Goal: Information Seeking & Learning: Check status

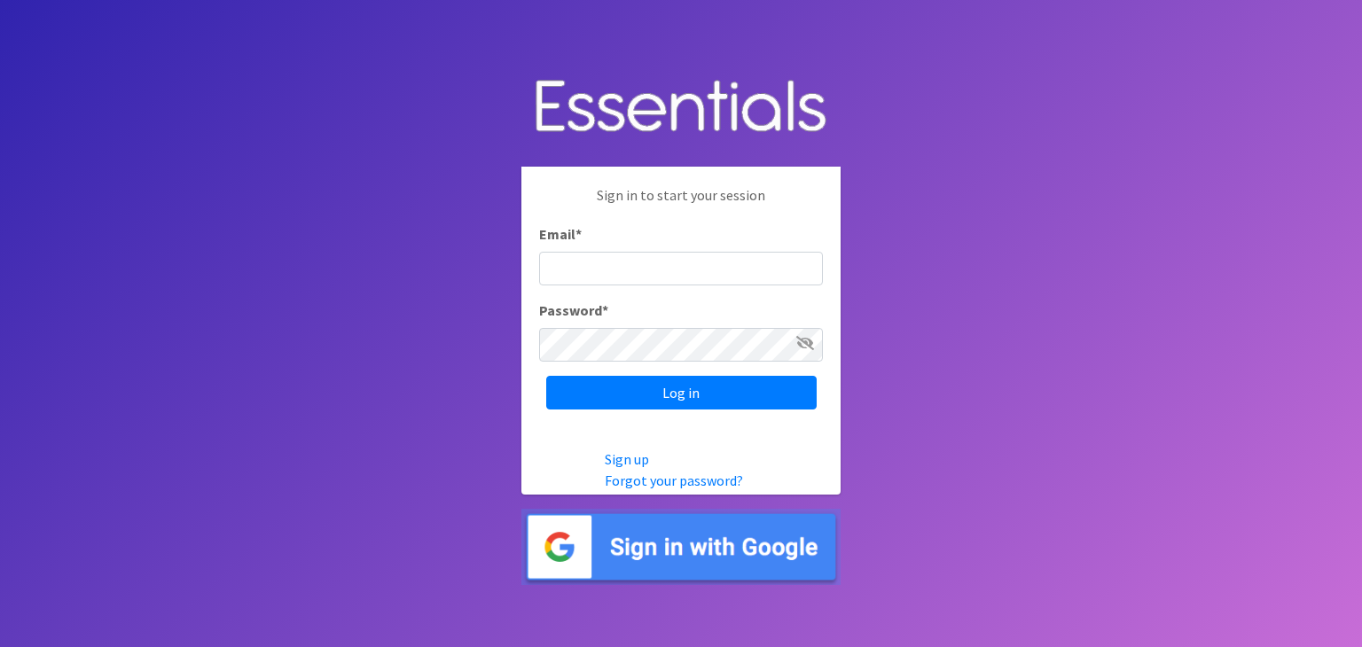
type input "[EMAIL_ADDRESS][PERSON_NAME][DOMAIN_NAME]"
click at [731, 540] on img at bounding box center [680, 547] width 319 height 77
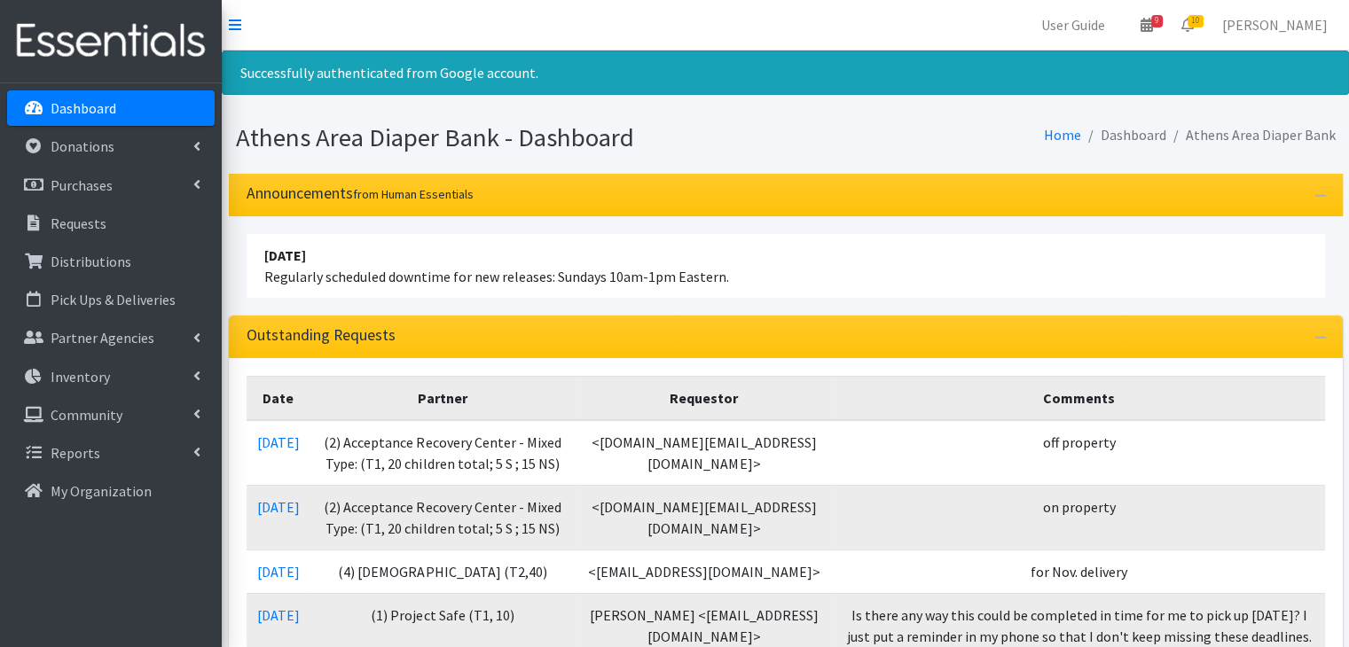
click at [98, 111] on p "Dashboard" at bounding box center [84, 108] width 66 height 18
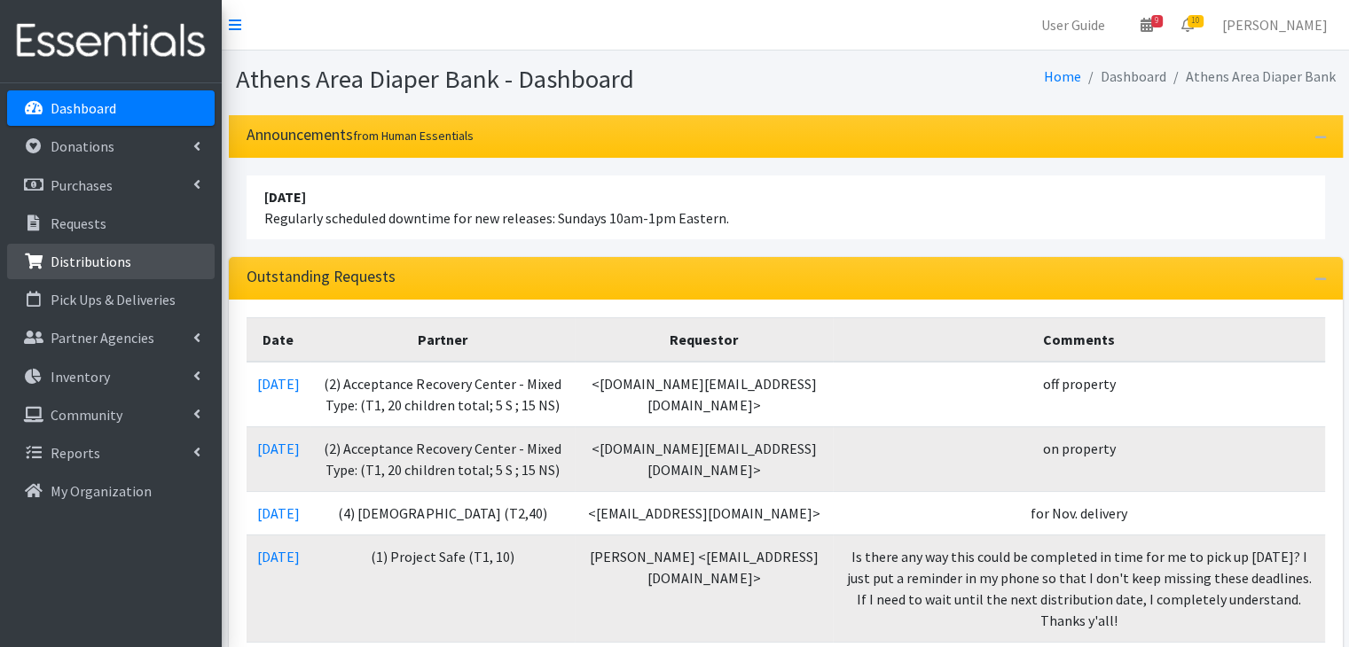
click at [76, 270] on link "Distributions" at bounding box center [111, 261] width 208 height 35
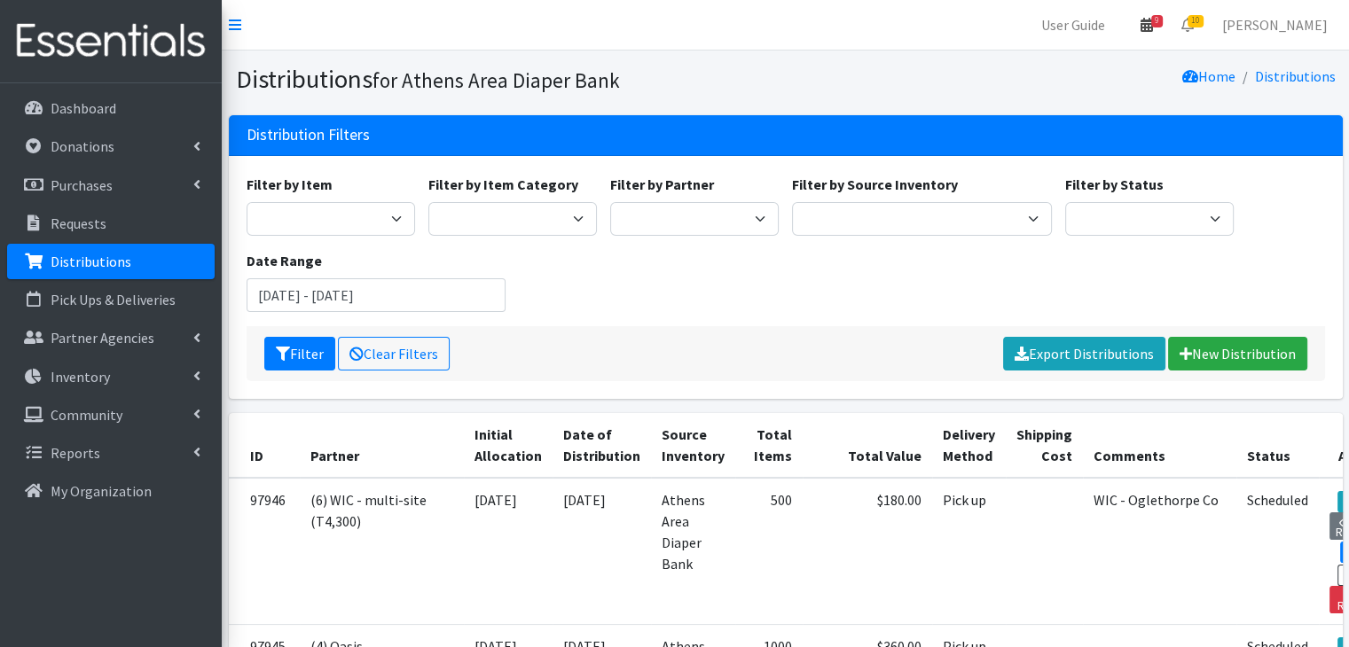
click at [1153, 30] on icon at bounding box center [1146, 25] width 12 height 14
click at [1102, 97] on link "View Calendar" at bounding box center [1043, 98] width 247 height 33
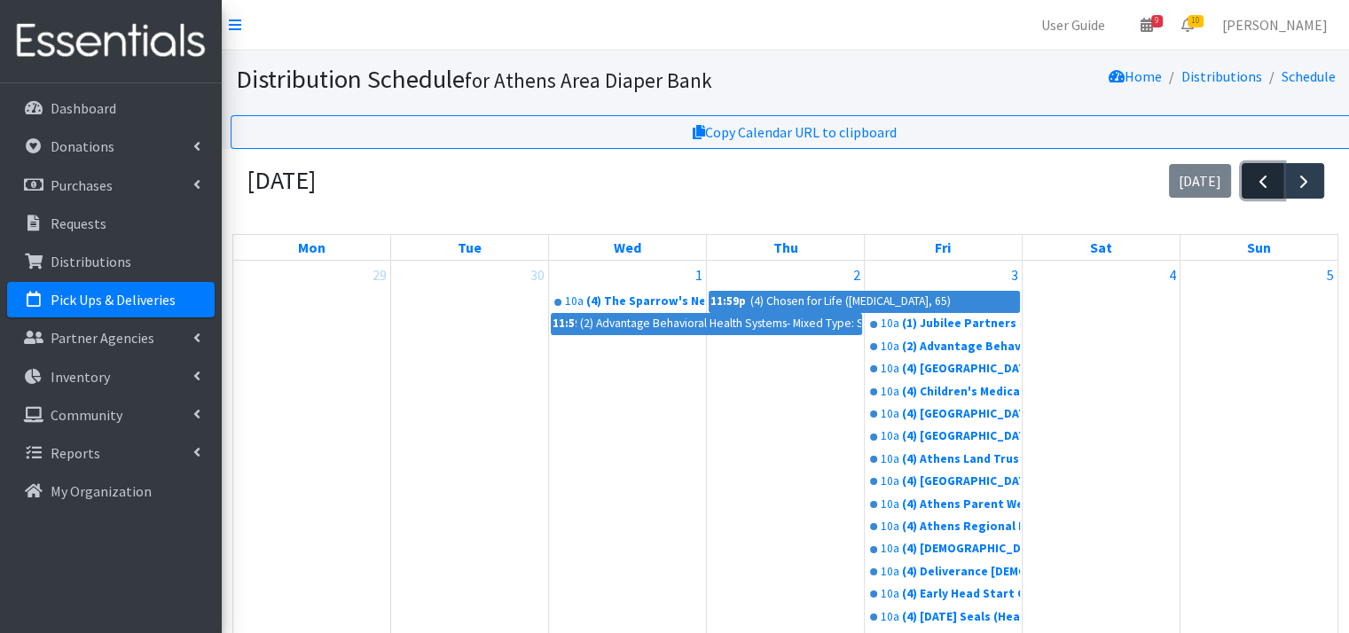
click at [1271, 175] on span "button" at bounding box center [1262, 181] width 21 height 21
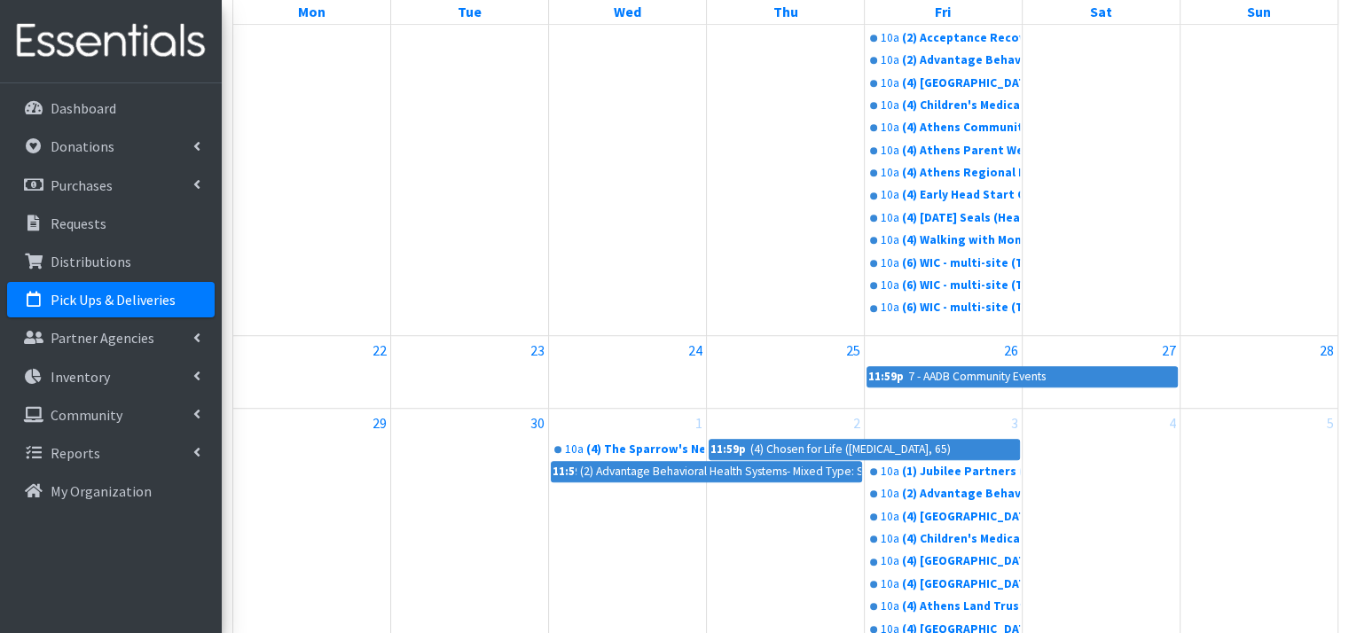
scroll to position [1153, 0]
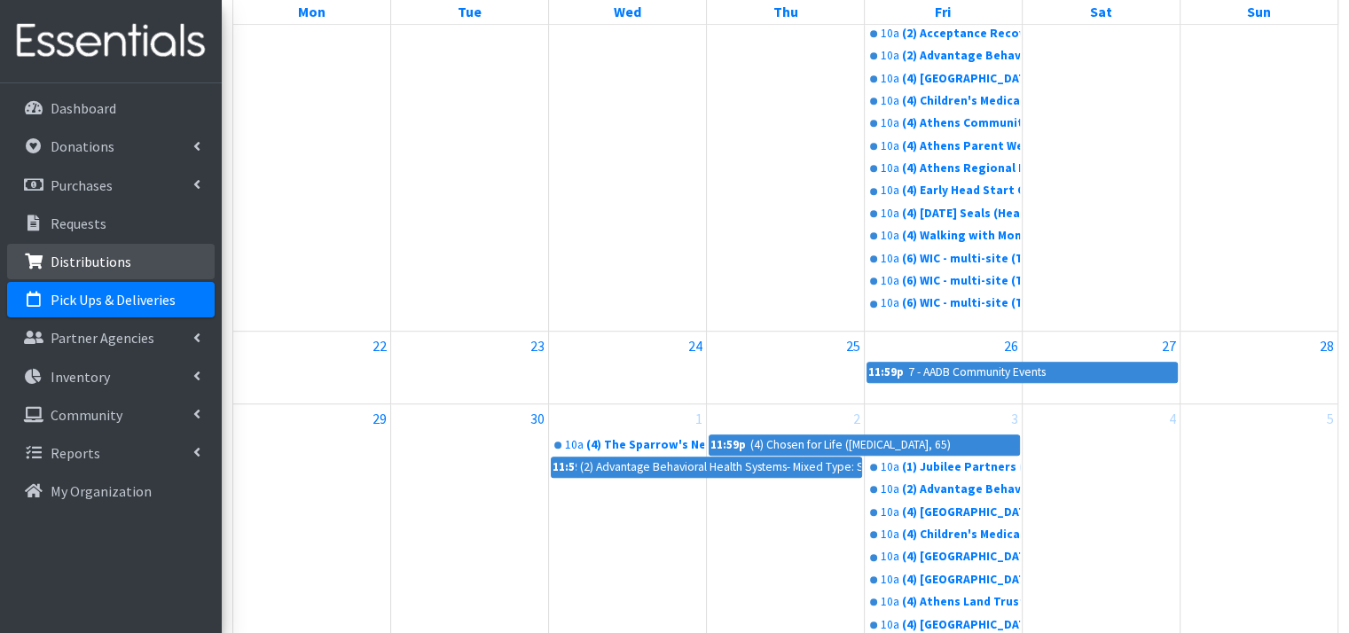
click at [105, 265] on p "Distributions" at bounding box center [91, 262] width 81 height 18
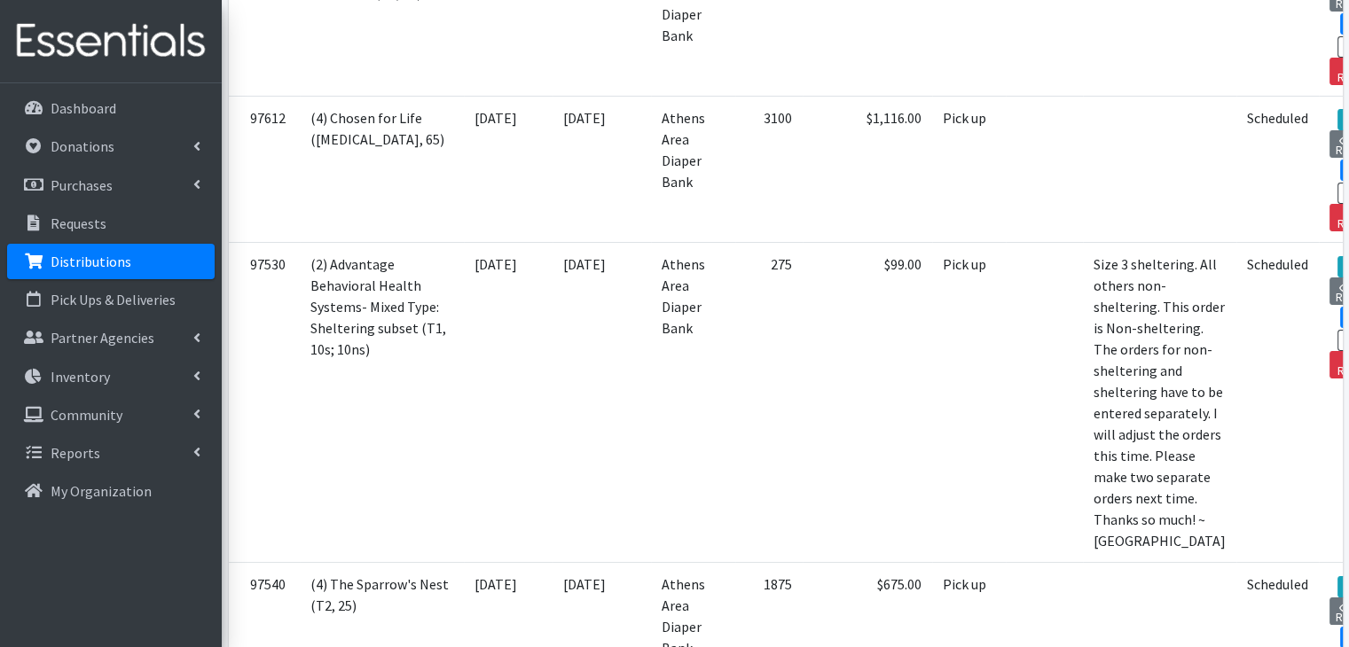
scroll to position [6740, 0]
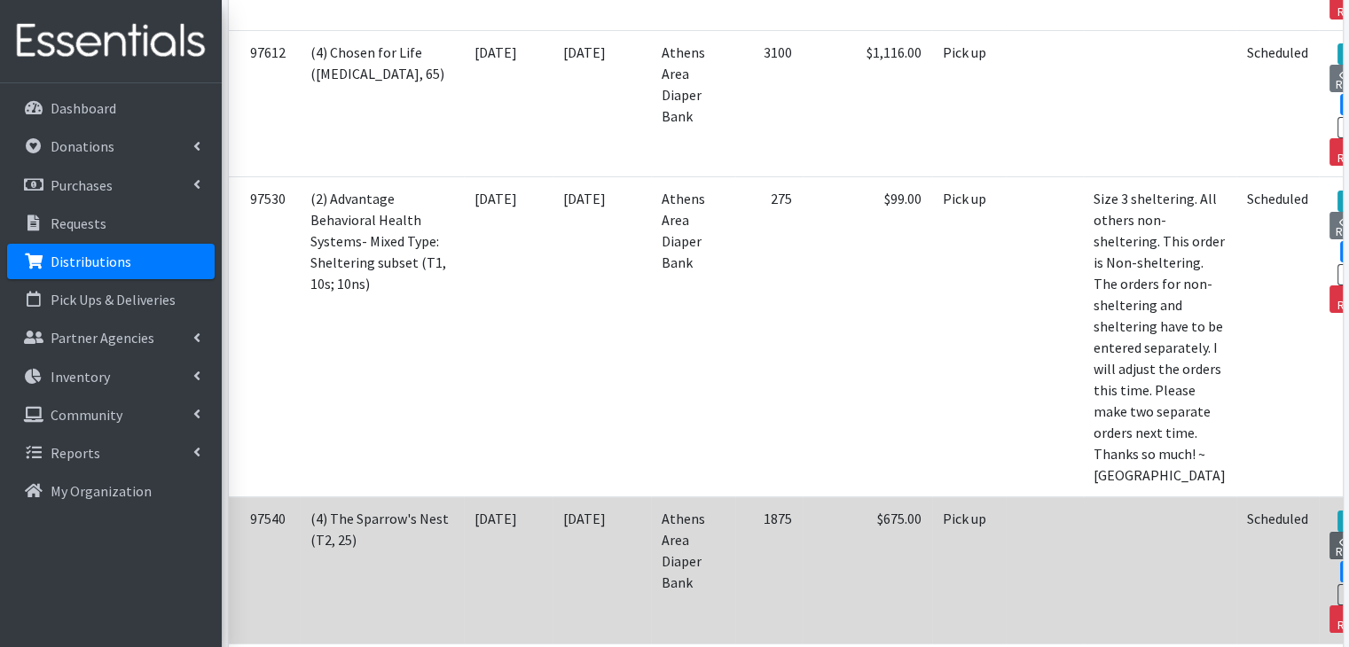
click at [1329, 532] on link "View Request" at bounding box center [1358, 545] width 59 height 27
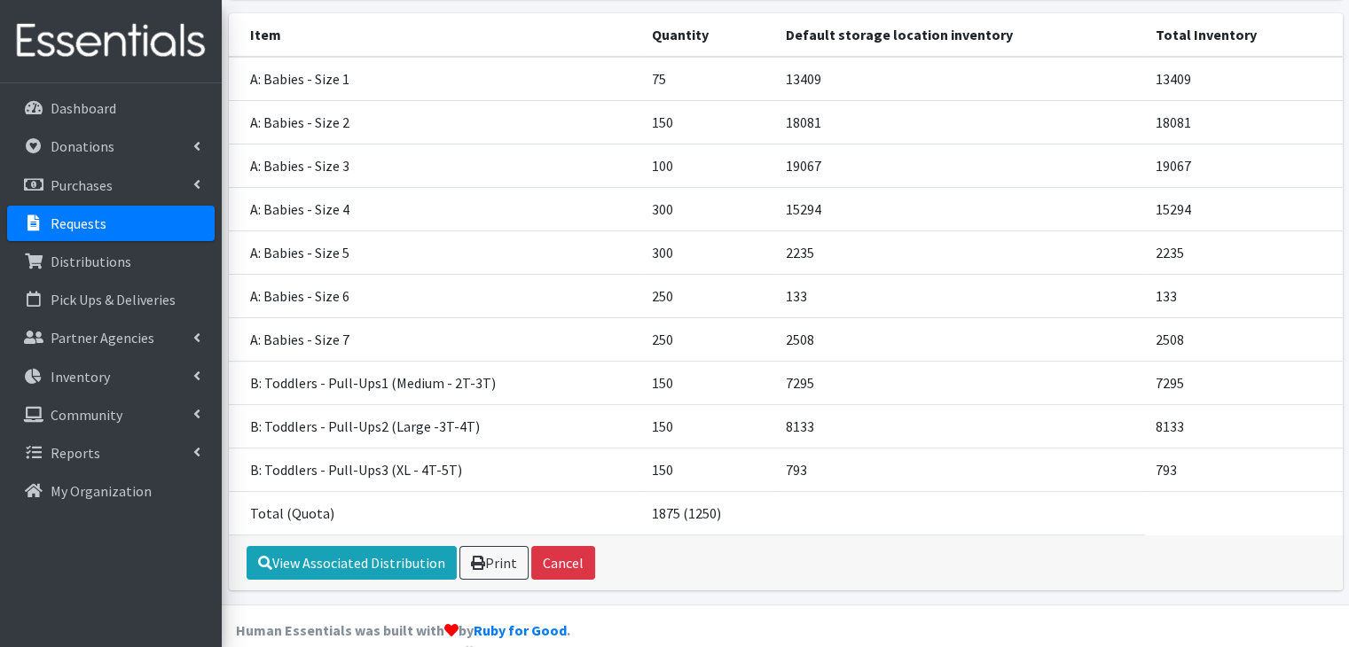
scroll to position [265, 0]
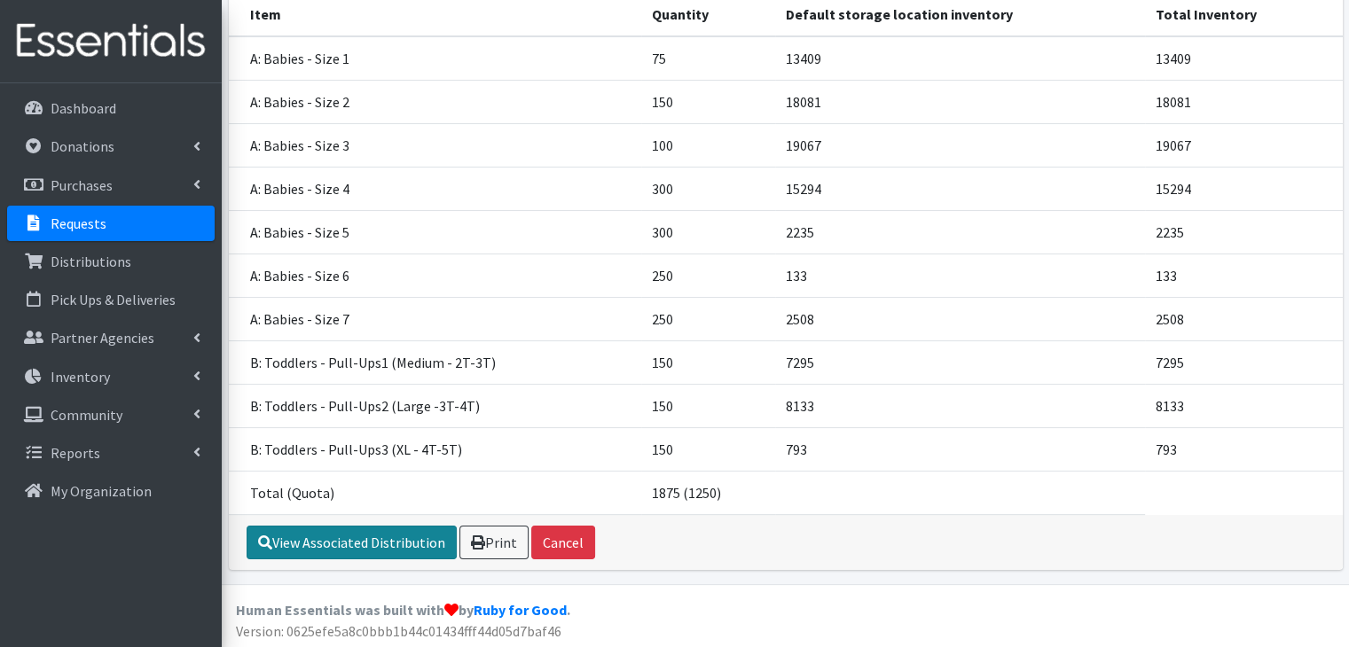
click at [376, 544] on link "View Associated Distribution" at bounding box center [352, 543] width 210 height 34
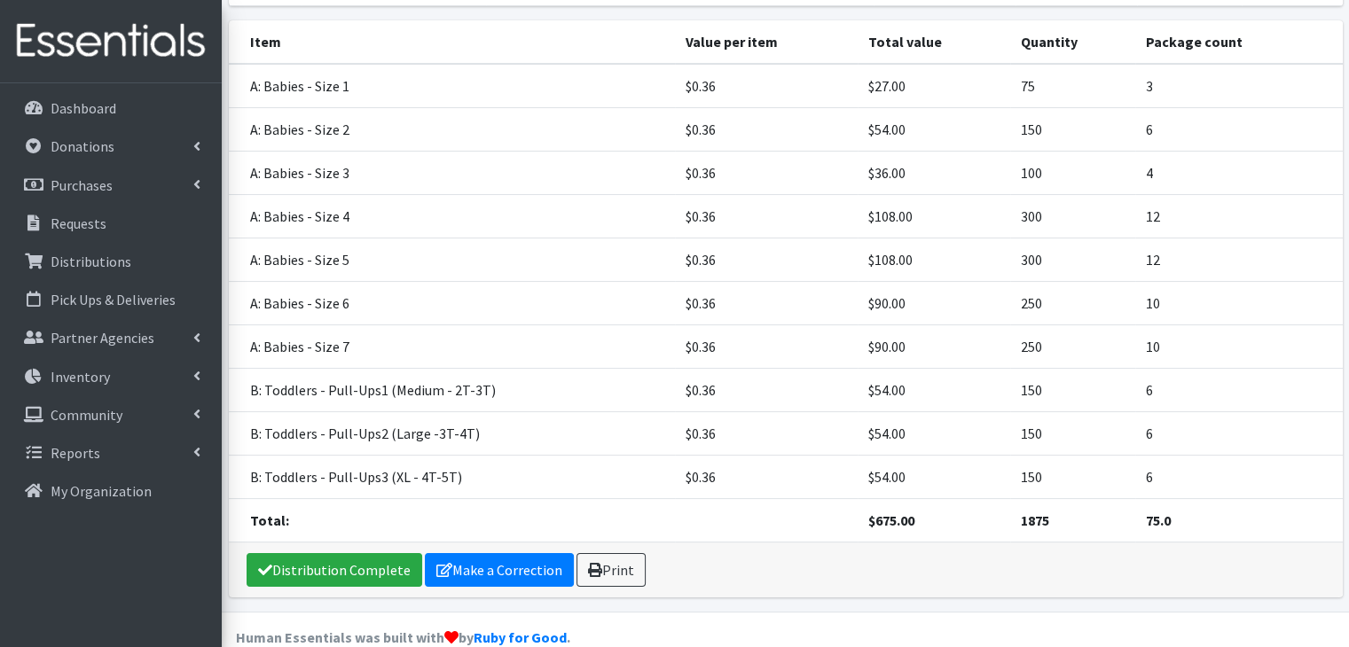
scroll to position [255, 0]
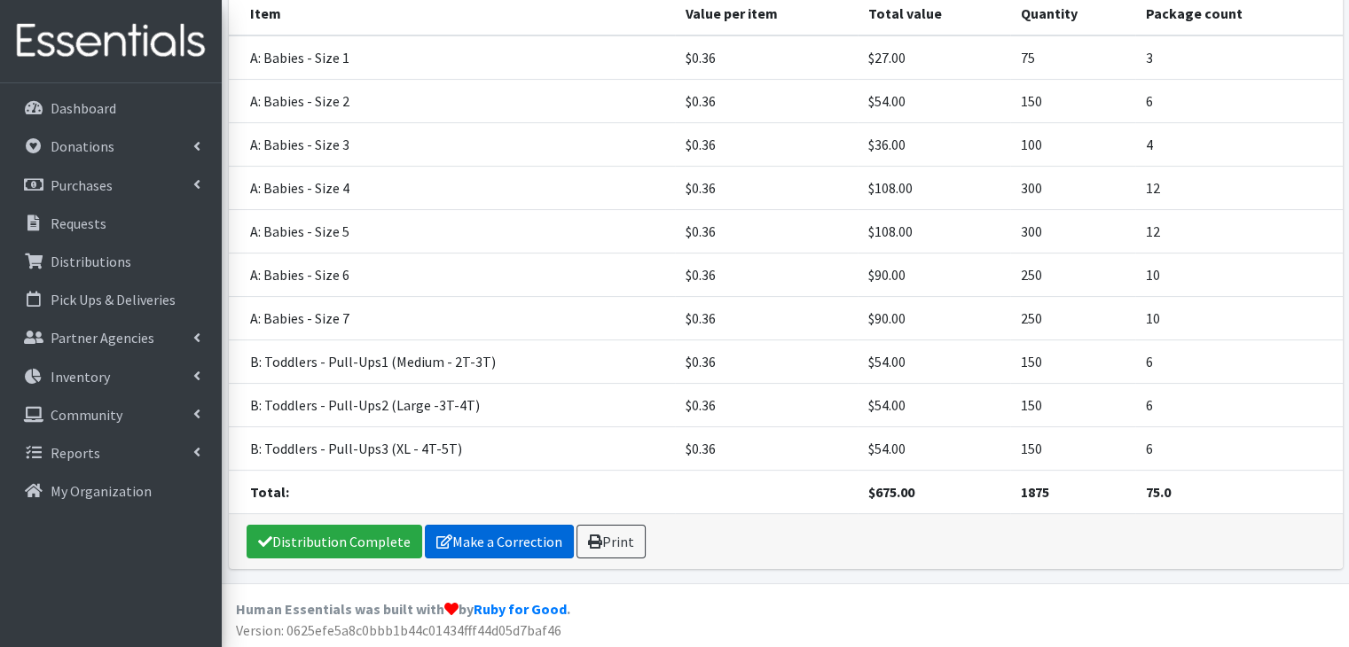
click at [500, 537] on link "Make a Correction" at bounding box center [499, 542] width 149 height 34
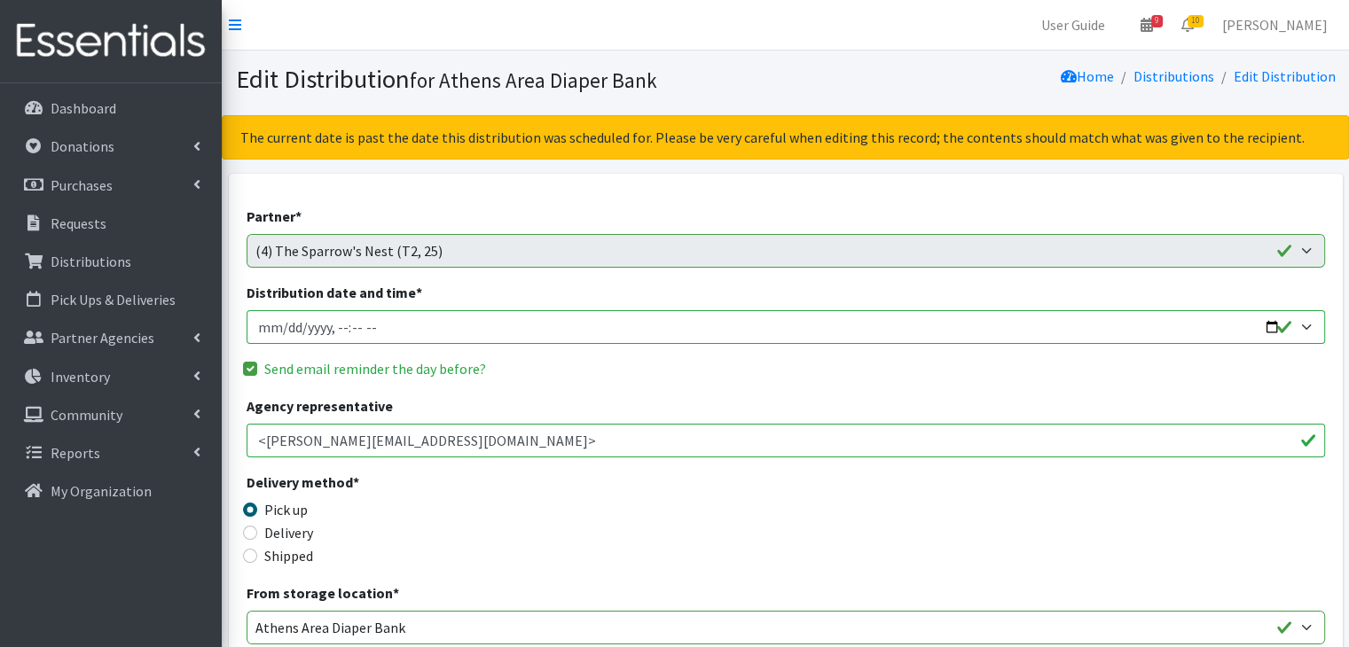
click at [286, 328] on input "Distribution date and time *" at bounding box center [786, 327] width 1078 height 34
type input "[DATE]T10:00"
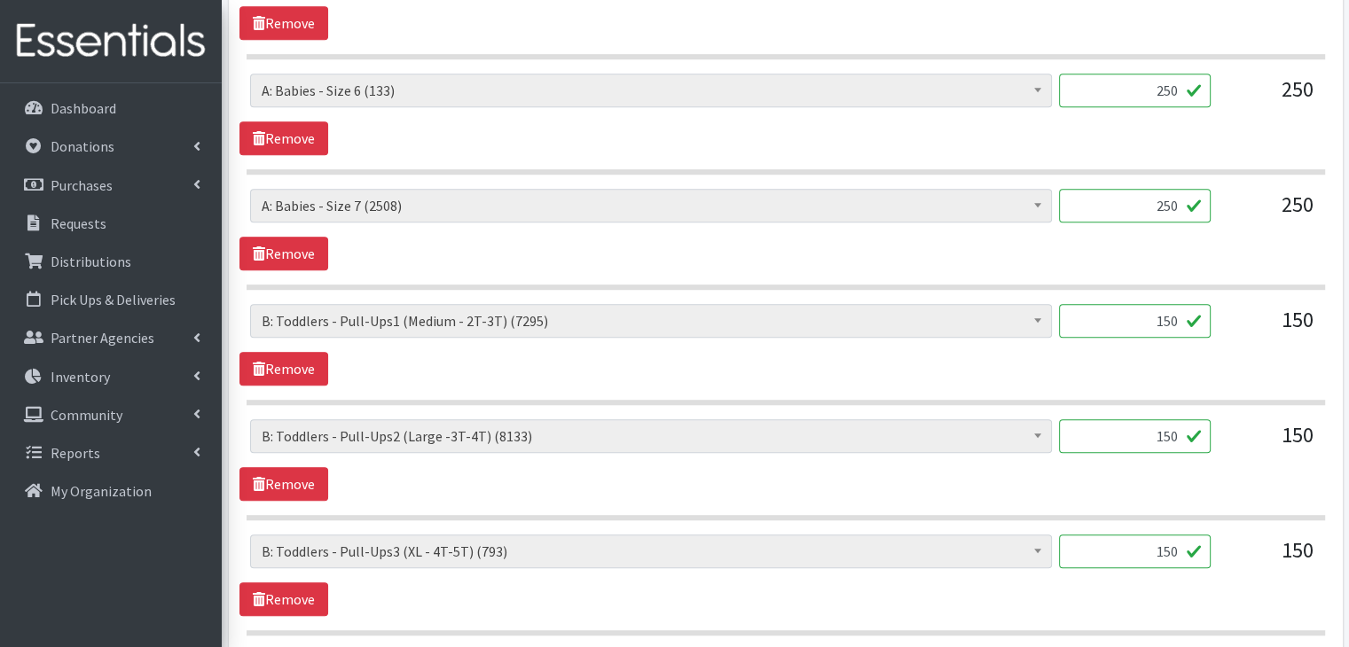
scroll to position [1573, 0]
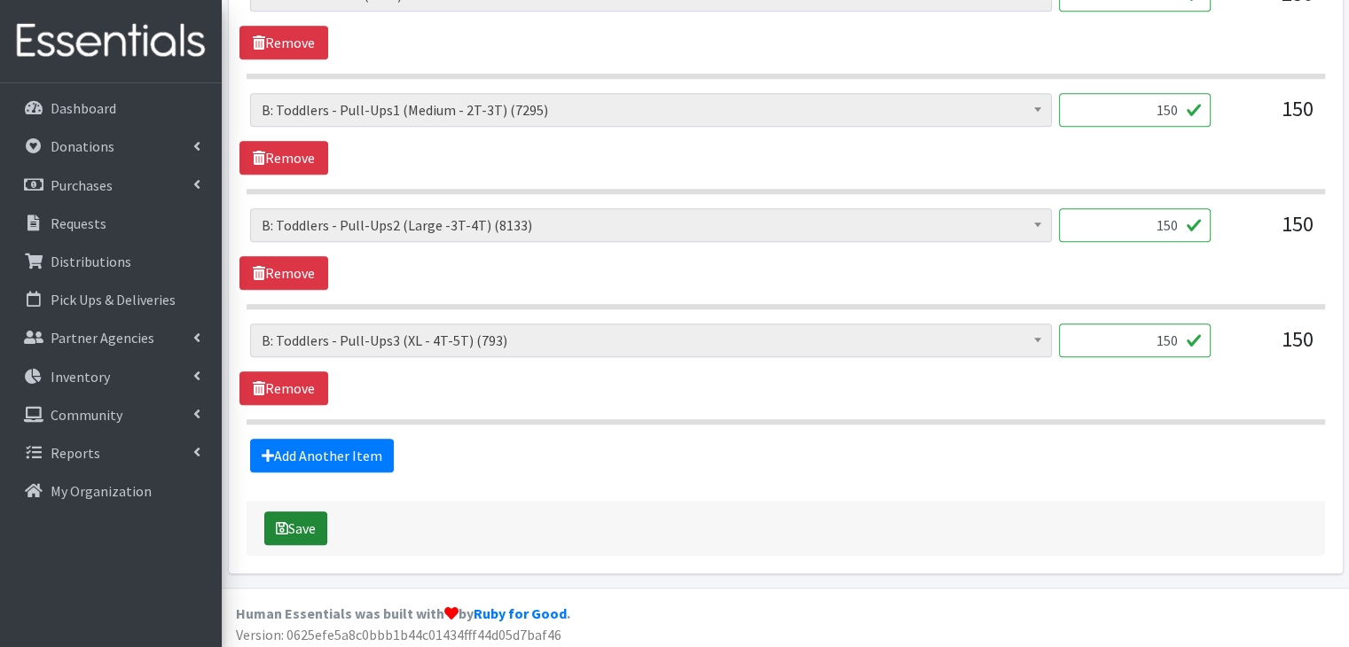
click at [300, 519] on button "Save" at bounding box center [295, 529] width 63 height 34
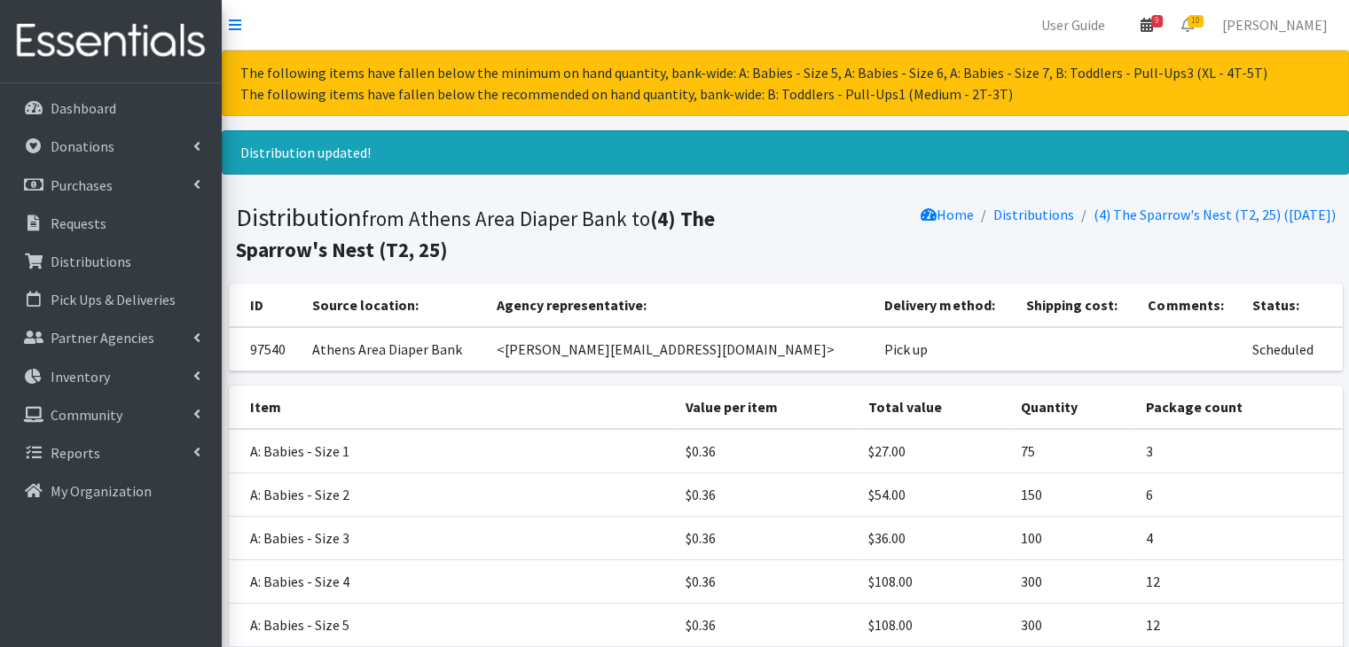
click at [1163, 23] on span "9" at bounding box center [1157, 21] width 12 height 12
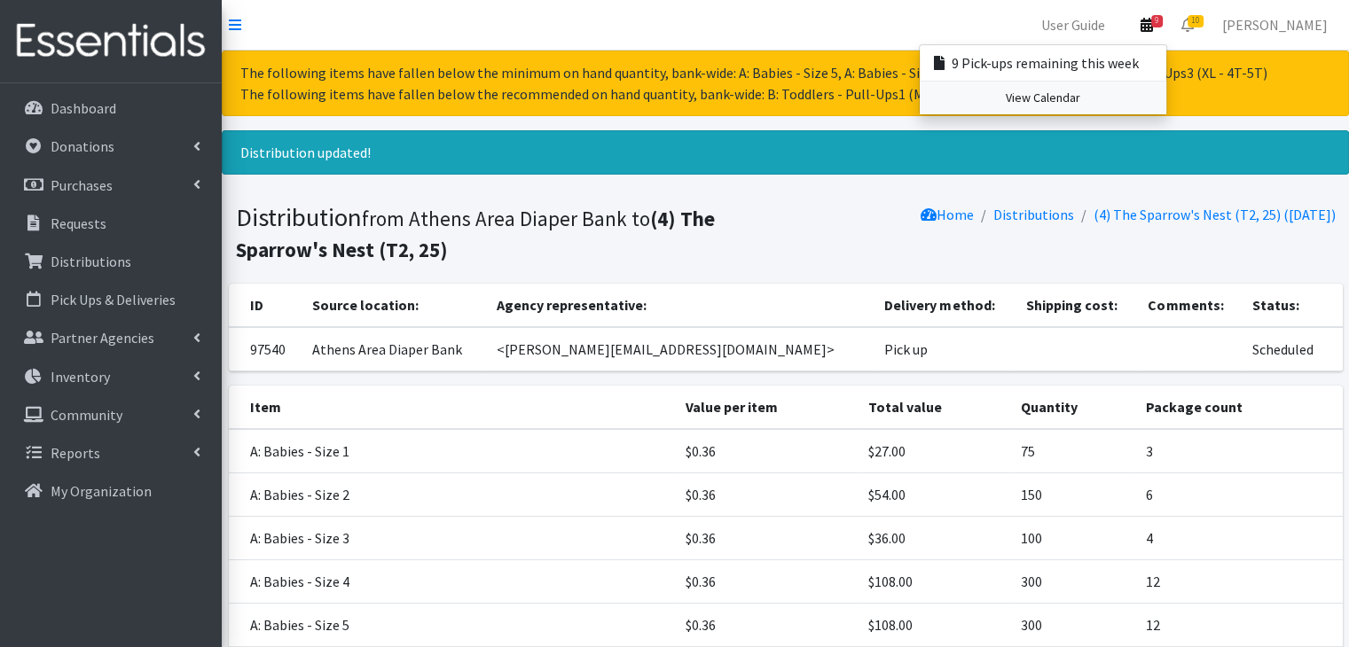
click at [1061, 97] on link "View Calendar" at bounding box center [1043, 98] width 247 height 33
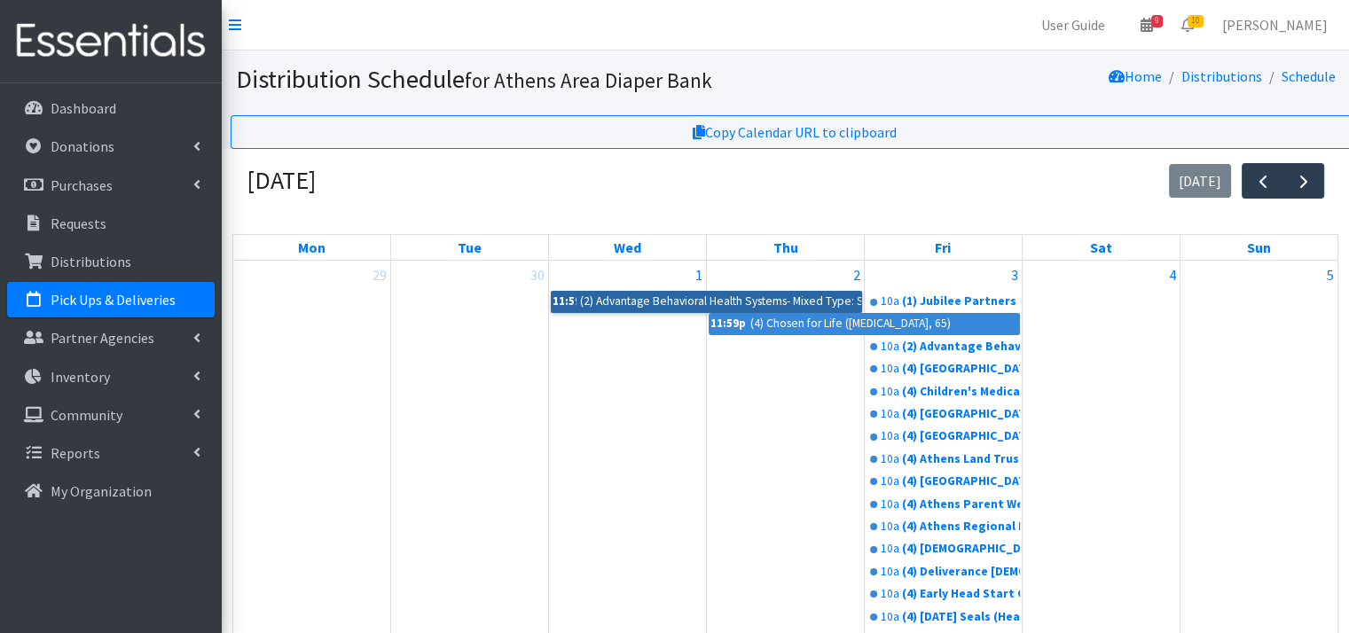
click at [763, 296] on link "11:59p (2) Advantage Behavioral Health Systems- Mixed Type: Sheltering subset (…" at bounding box center [706, 301] width 311 height 21
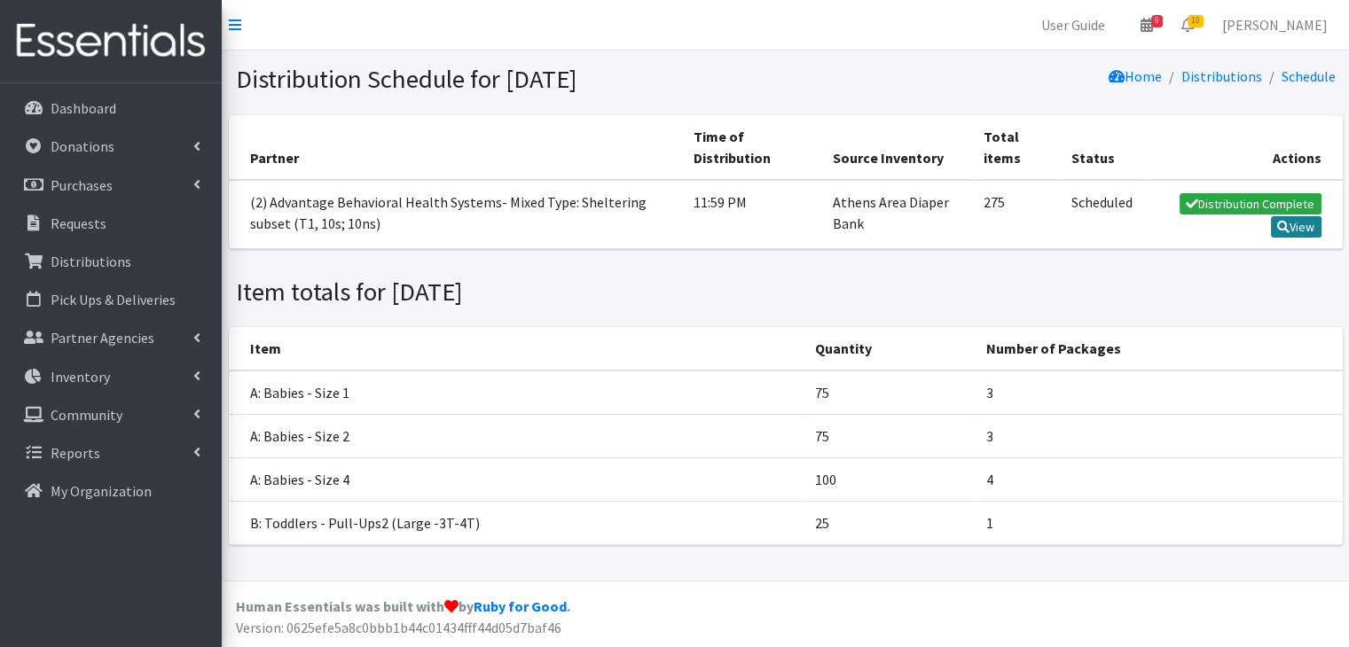
click at [1305, 229] on link "View" at bounding box center [1296, 226] width 51 height 21
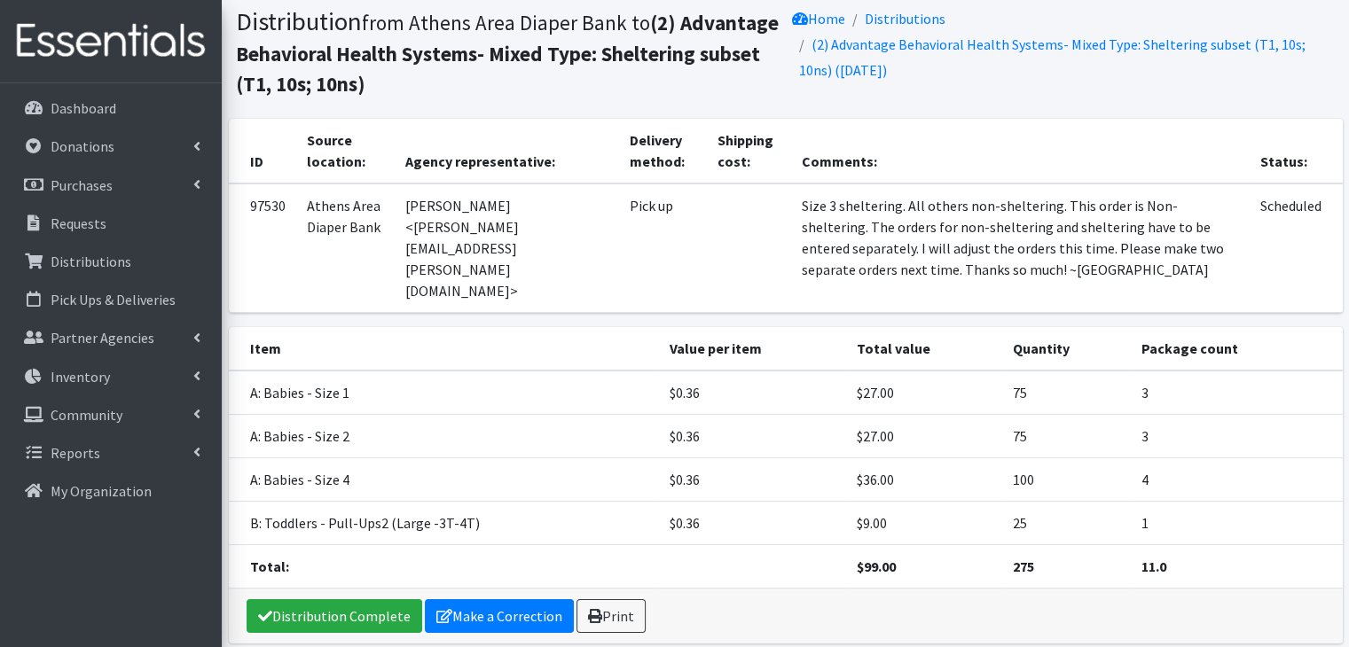
scroll to position [89, 0]
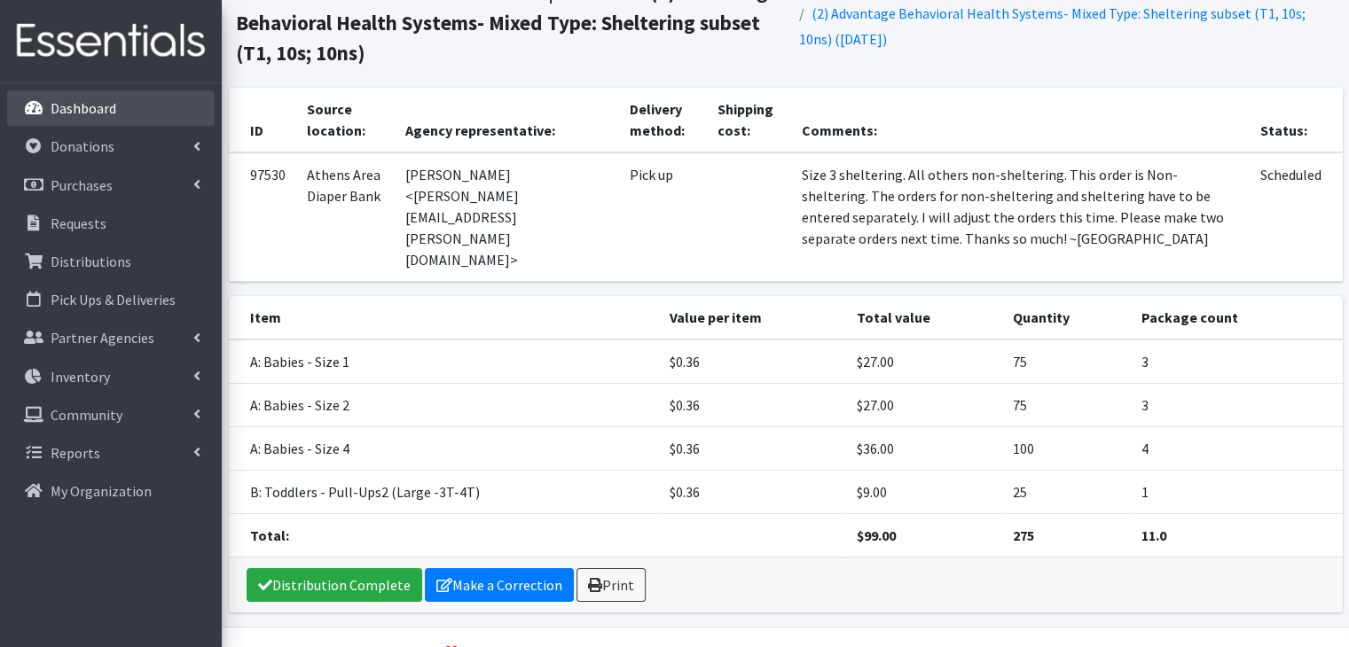
click at [128, 114] on link "Dashboard" at bounding box center [111, 107] width 208 height 35
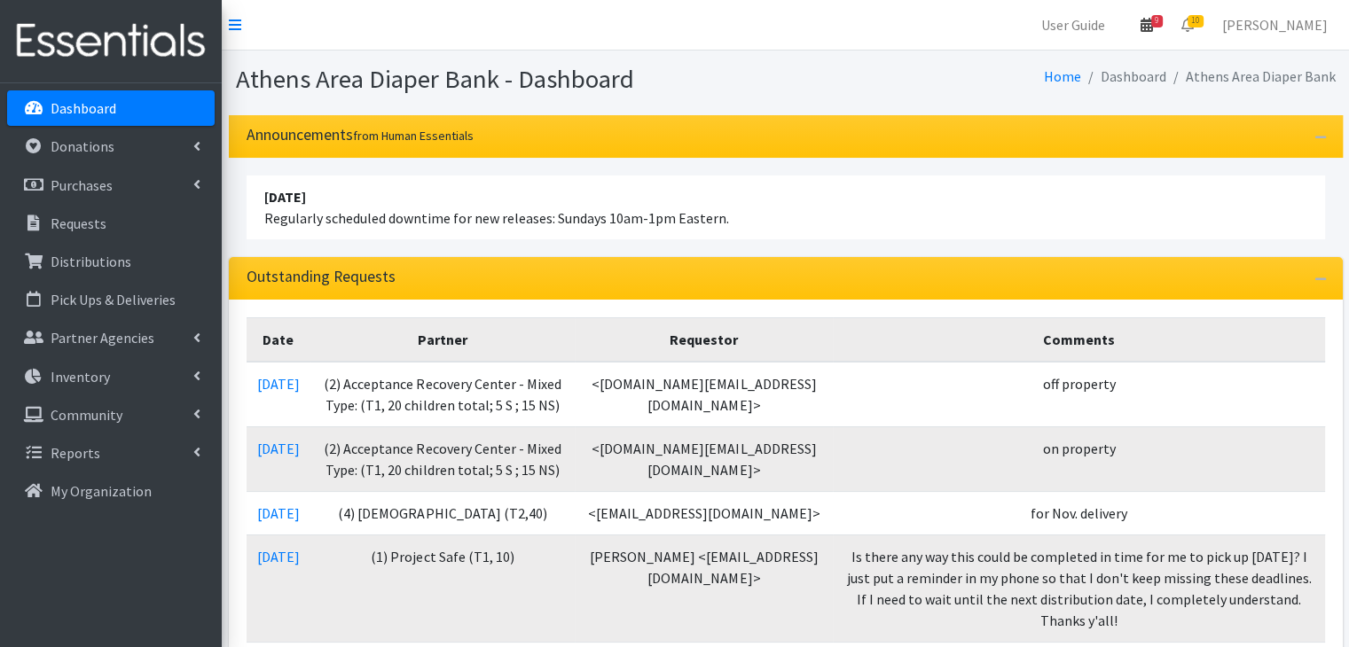
click at [1163, 16] on span "9" at bounding box center [1157, 21] width 12 height 12
click at [1109, 90] on link "View Calendar" at bounding box center [1043, 98] width 247 height 33
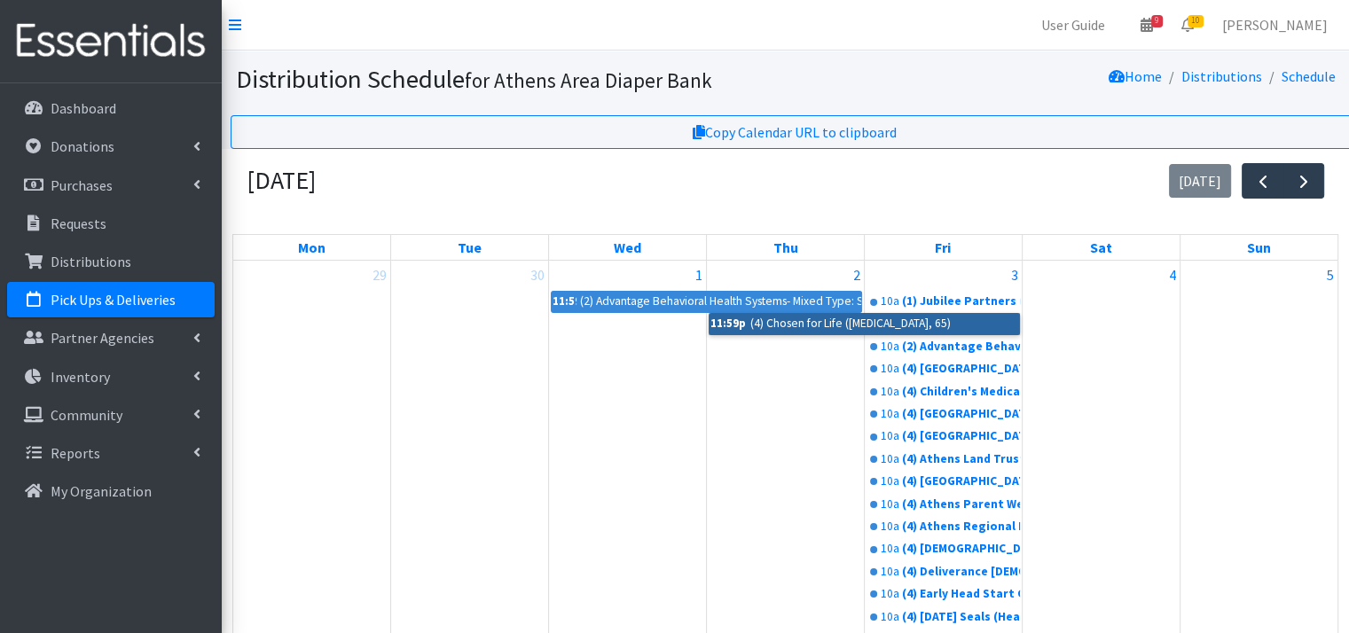
click at [833, 317] on link "11:59p (4) Chosen for Life (T3, 65)" at bounding box center [864, 323] width 311 height 21
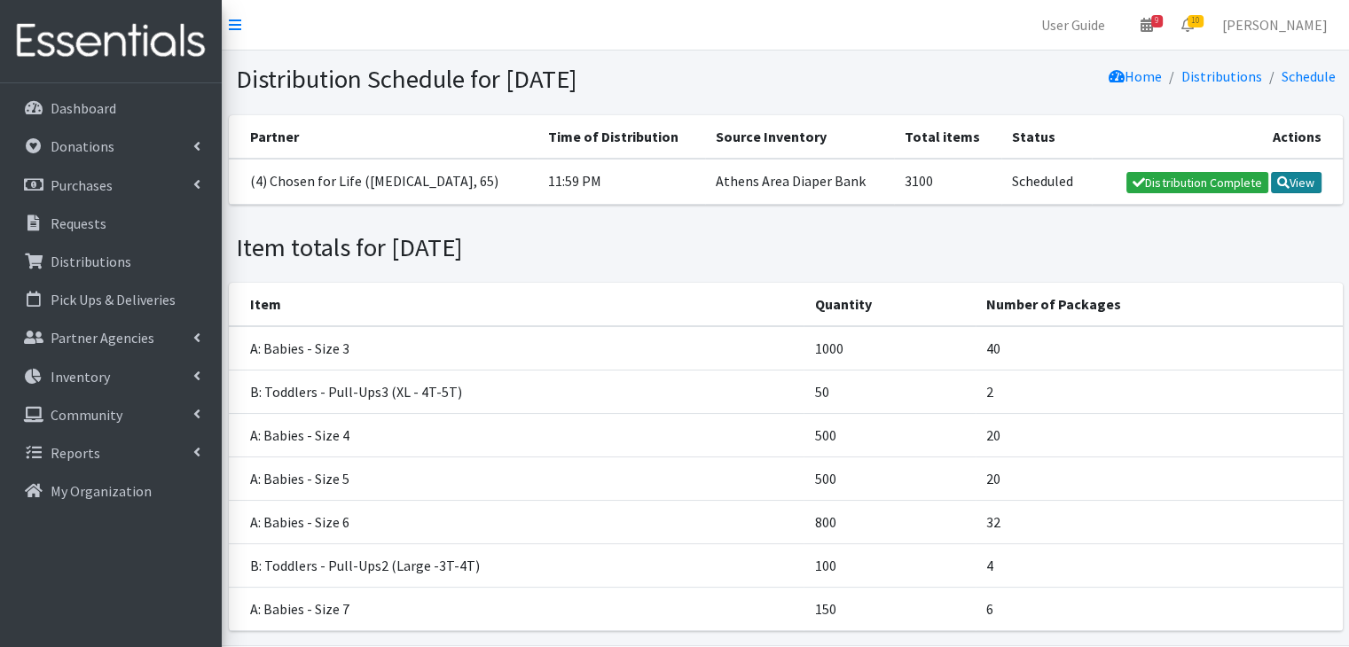
click at [1298, 184] on link "View" at bounding box center [1296, 182] width 51 height 21
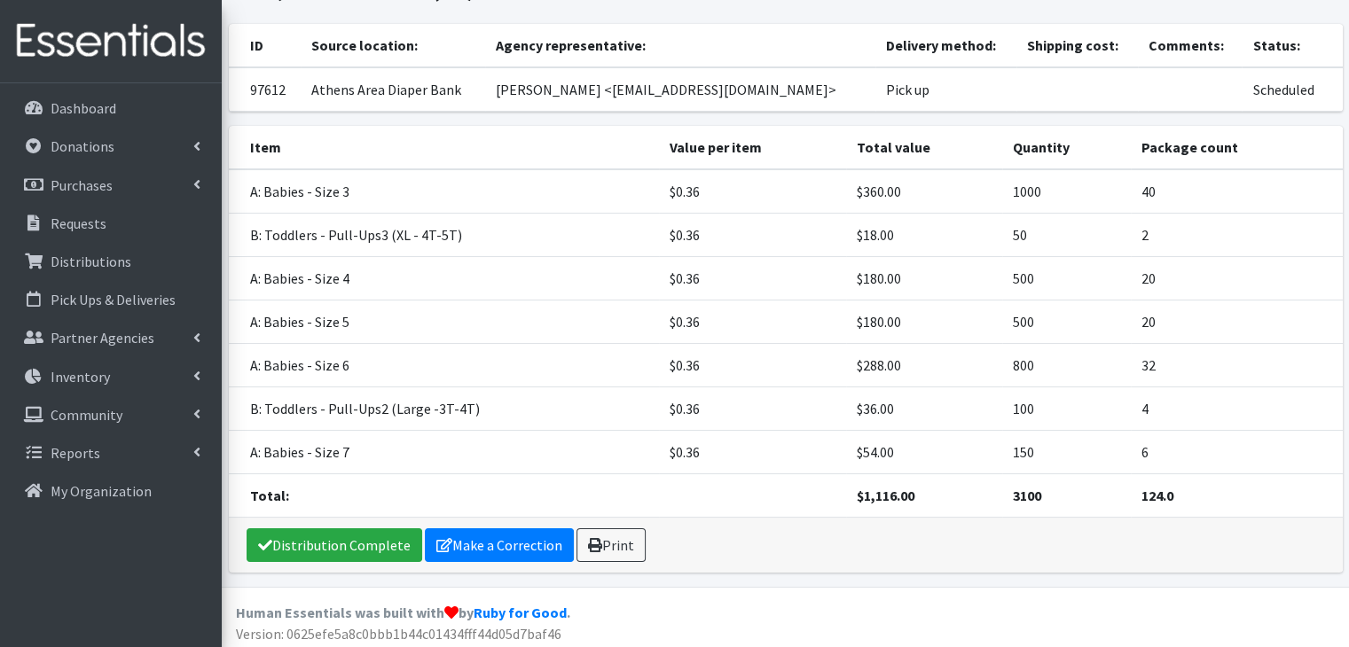
scroll to position [125, 0]
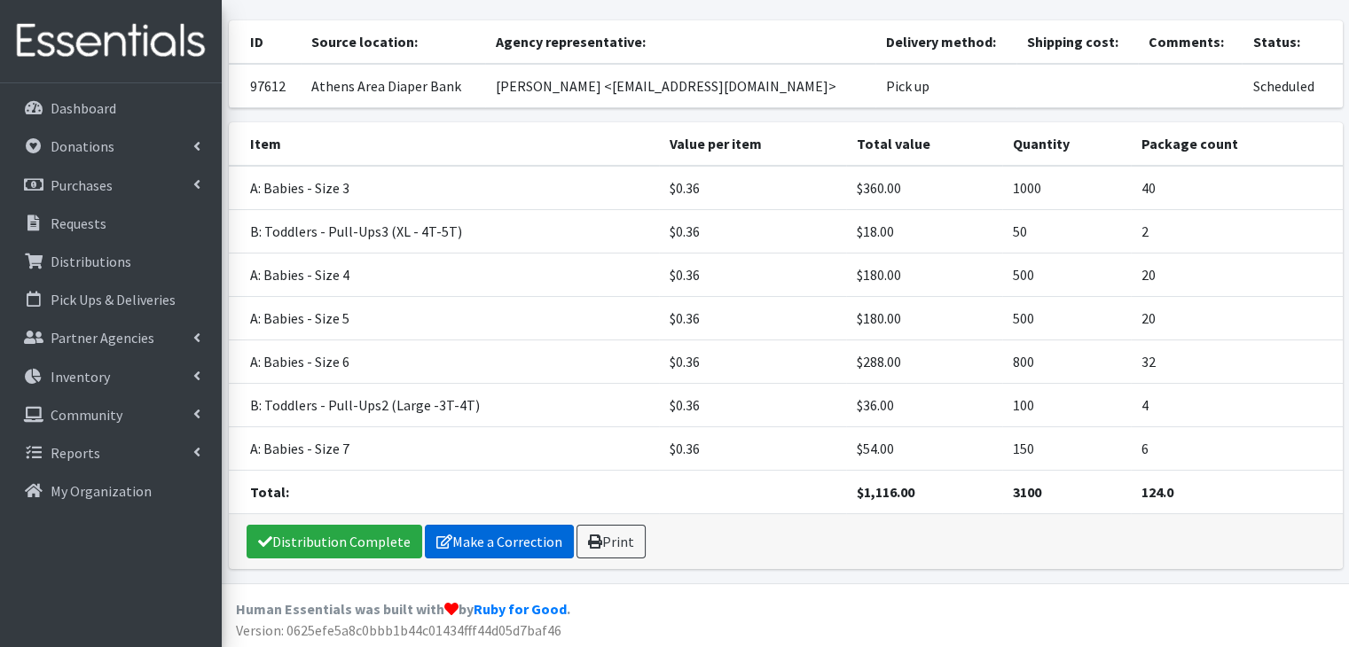
click at [470, 541] on link "Make a Correction" at bounding box center [499, 542] width 149 height 34
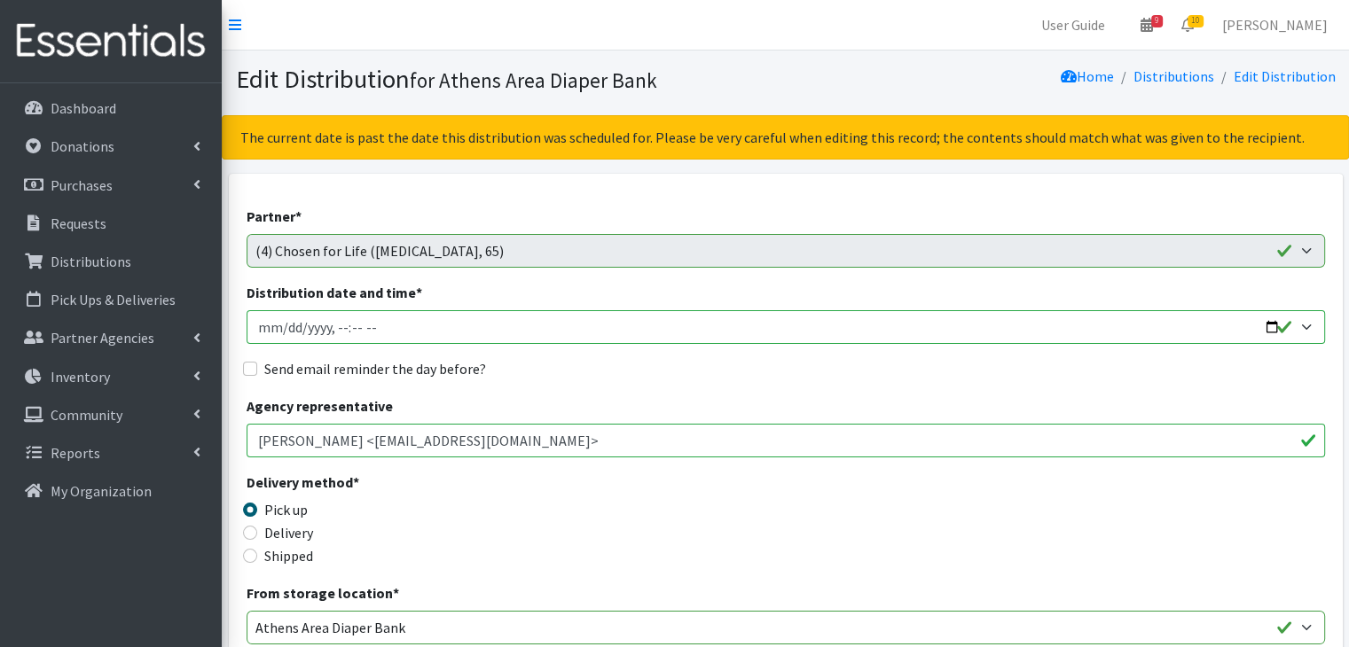
click at [286, 327] on input "Distribution date and time *" at bounding box center [786, 327] width 1078 height 34
click at [674, 379] on fieldset "Send email reminder the day before?" at bounding box center [786, 369] width 1078 height 23
click at [331, 324] on input "Distribution date and time *" at bounding box center [786, 327] width 1078 height 34
type input "2025-10-03T10:00"
click at [621, 316] on input "Distribution date and time *" at bounding box center [786, 327] width 1078 height 34
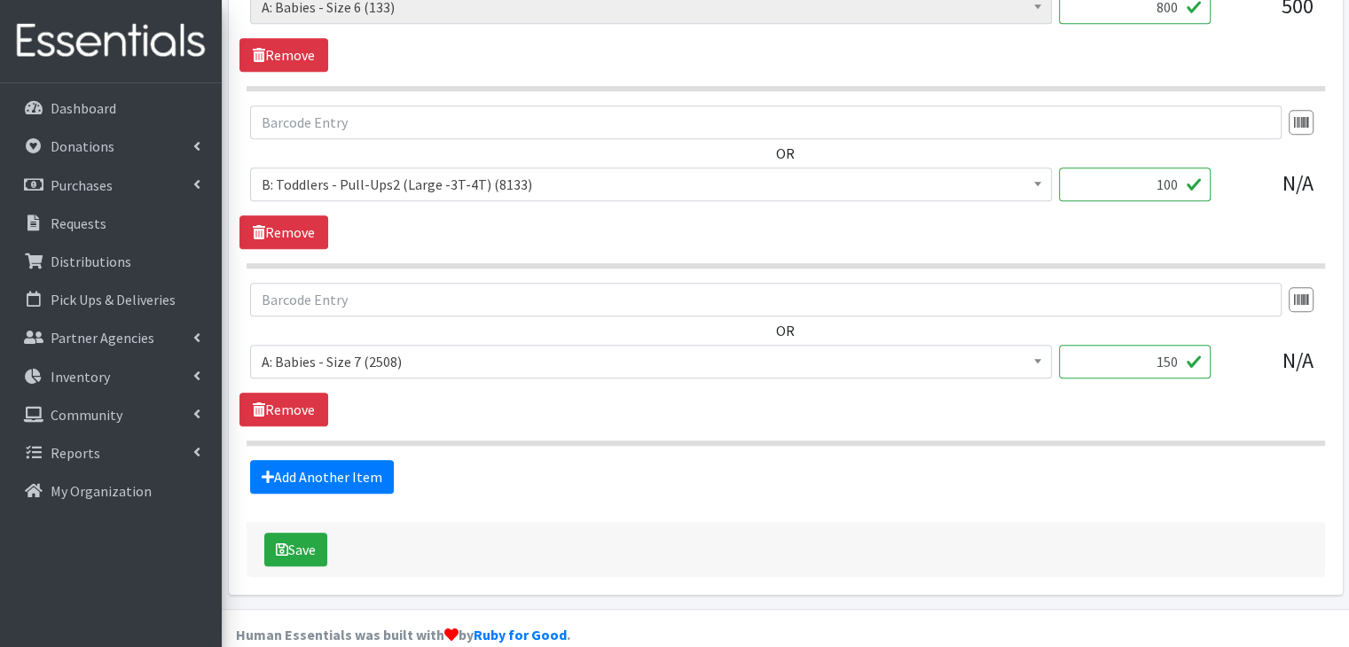
scroll to position [1353, 0]
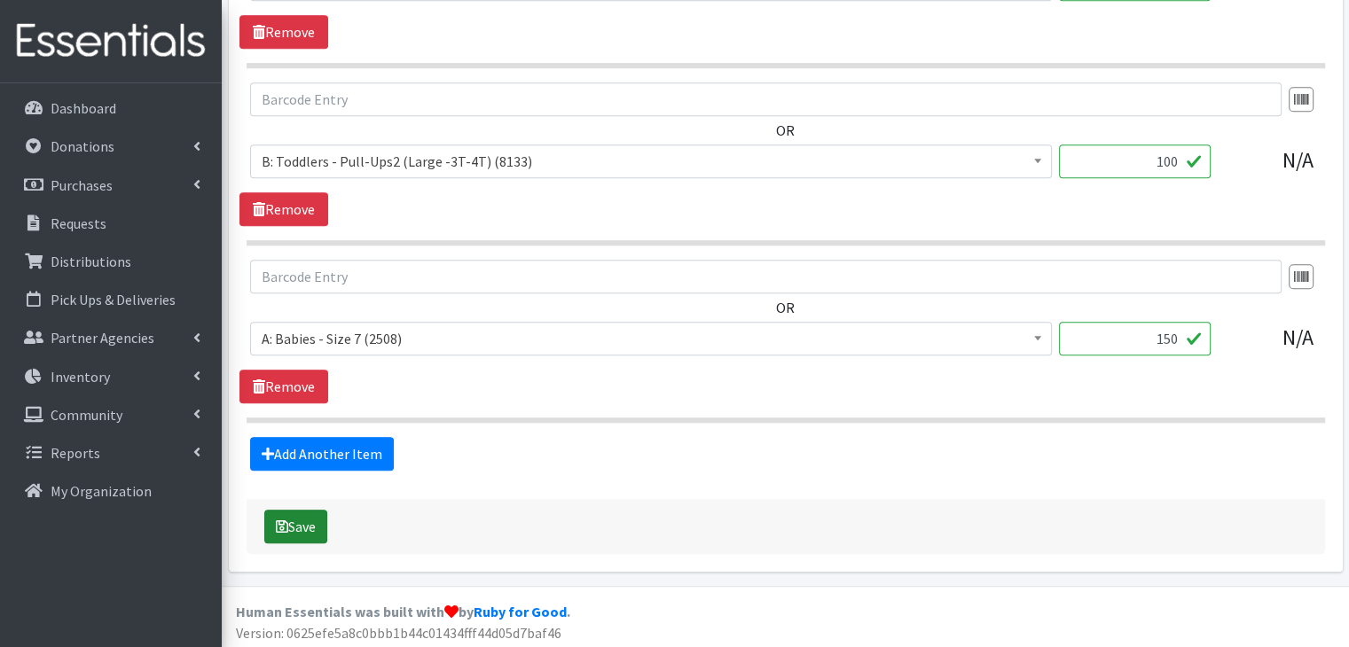
click at [291, 521] on button "Save" at bounding box center [295, 527] width 63 height 34
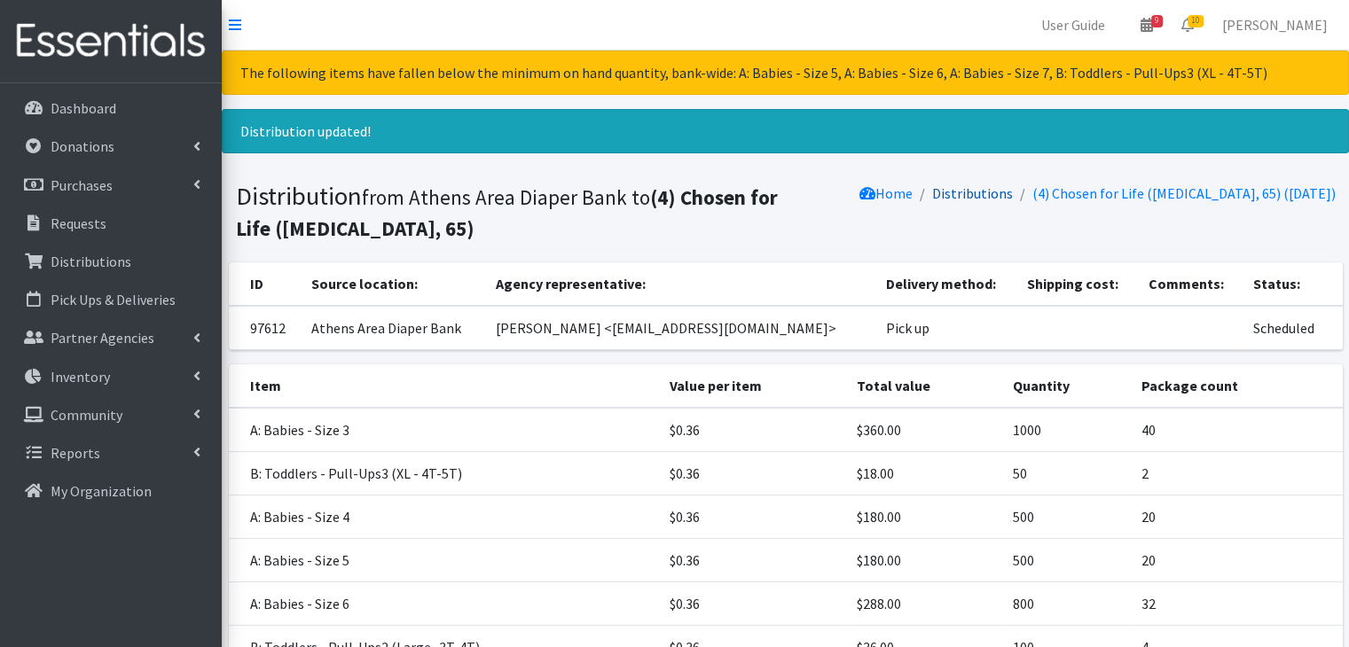
click at [1013, 192] on link "Distributions" at bounding box center [972, 193] width 81 height 18
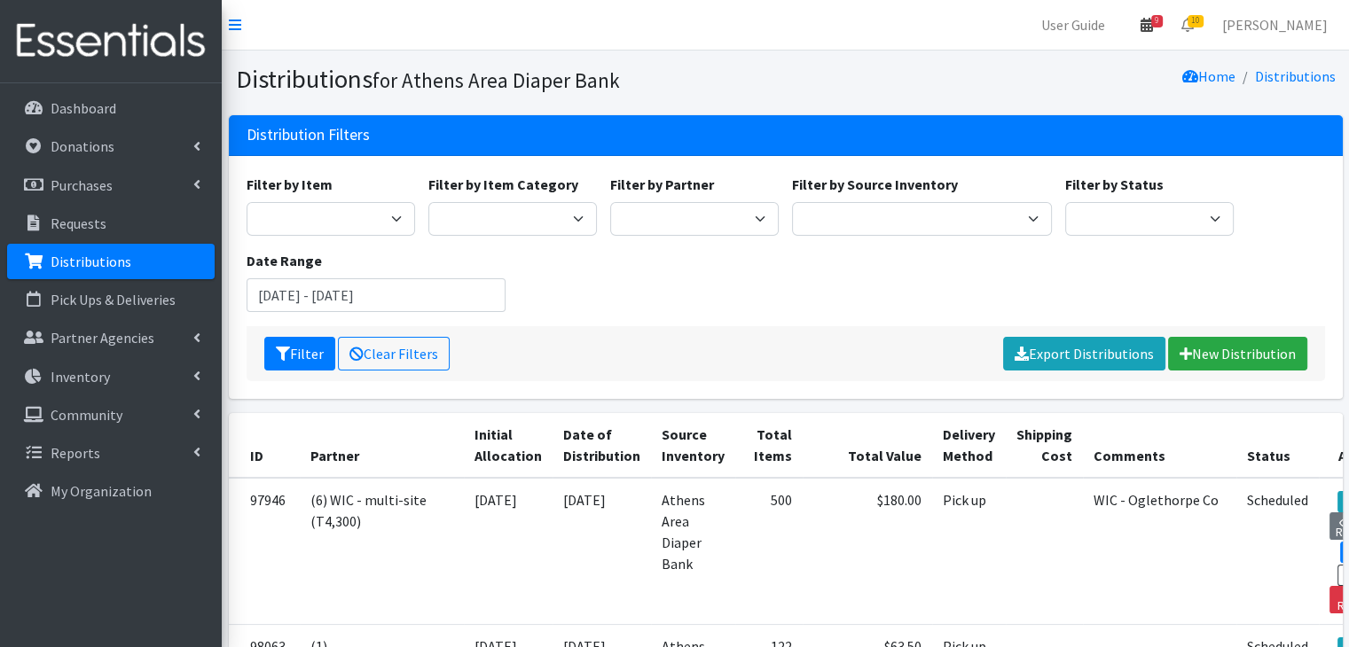
click at [1153, 24] on icon at bounding box center [1146, 25] width 12 height 14
click at [1022, 91] on link "View Calendar" at bounding box center [1043, 98] width 247 height 33
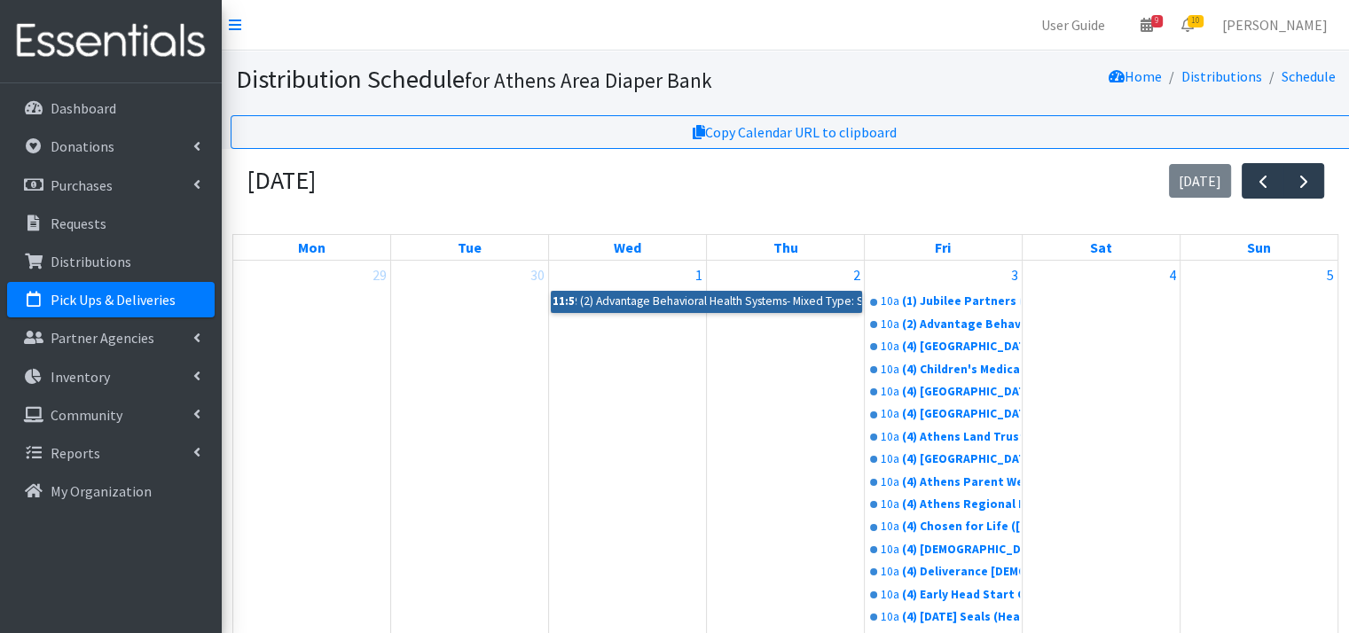
click at [752, 298] on link "11:59p (2) Advantage Behavioral Health Systems- Mixed Type: Sheltering subset (…" at bounding box center [706, 301] width 311 height 21
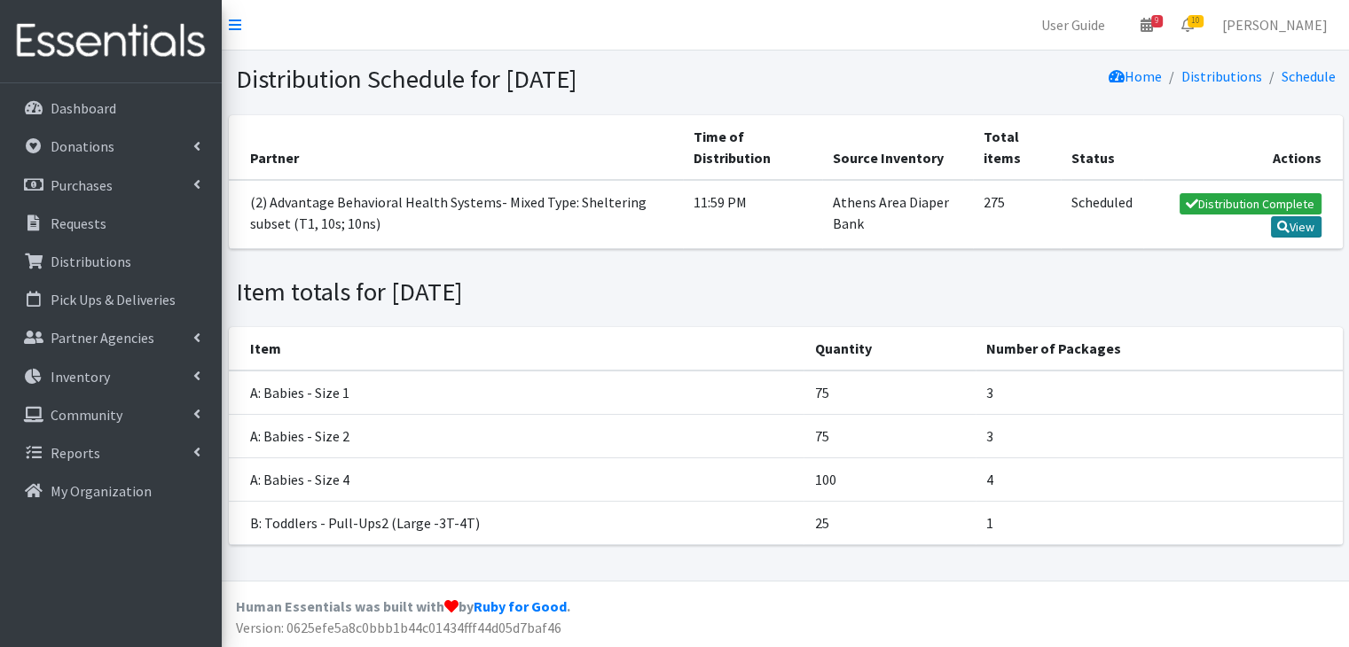
click at [1295, 224] on link "View" at bounding box center [1296, 226] width 51 height 21
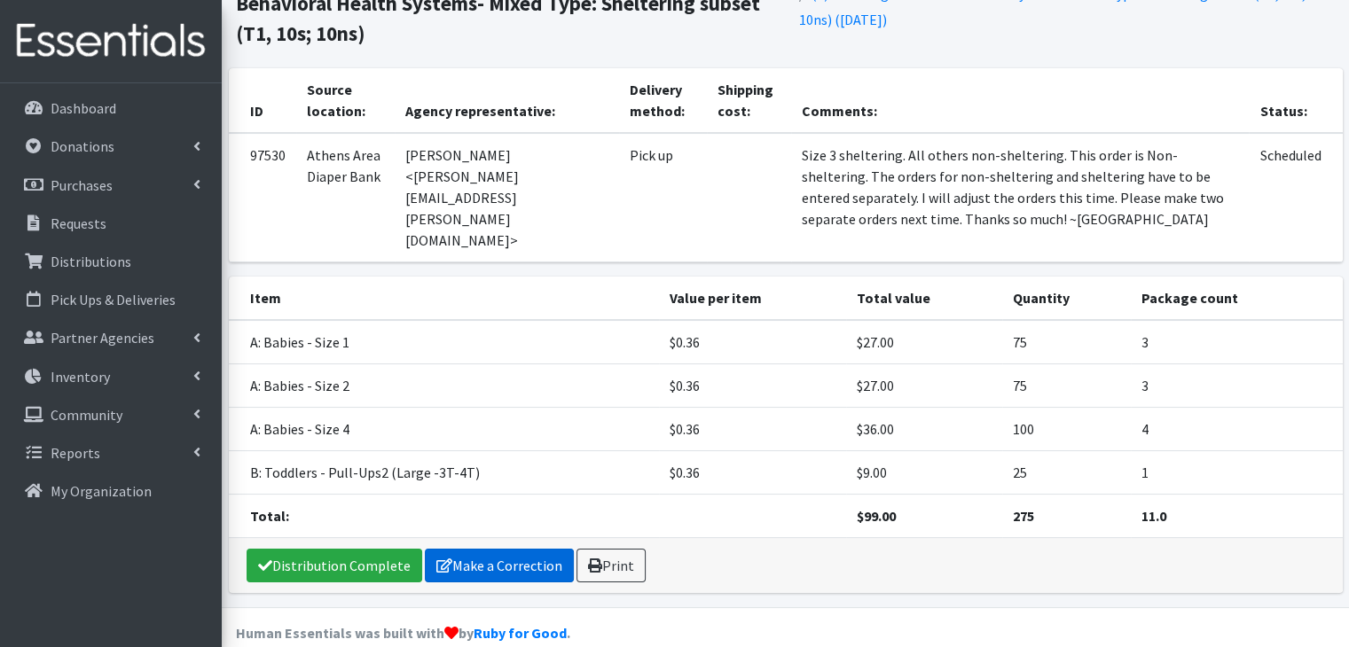
scroll to position [111, 0]
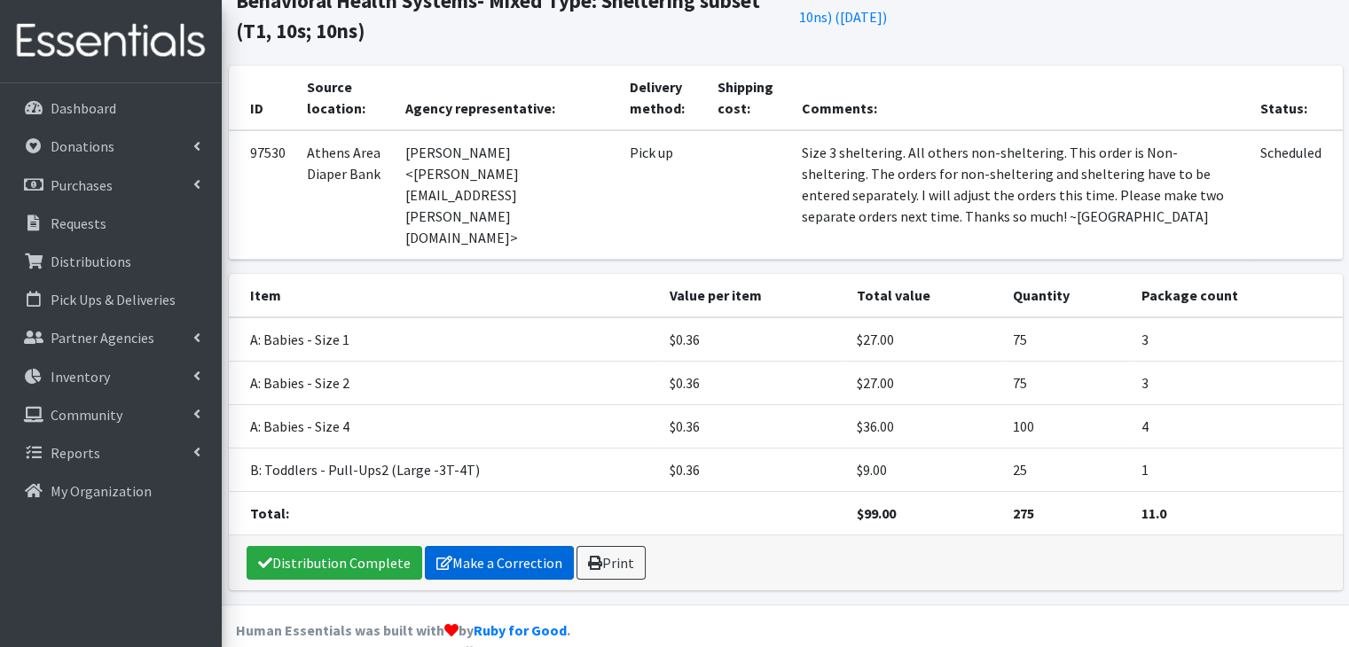
click at [471, 546] on link "Make a Correction" at bounding box center [499, 563] width 149 height 34
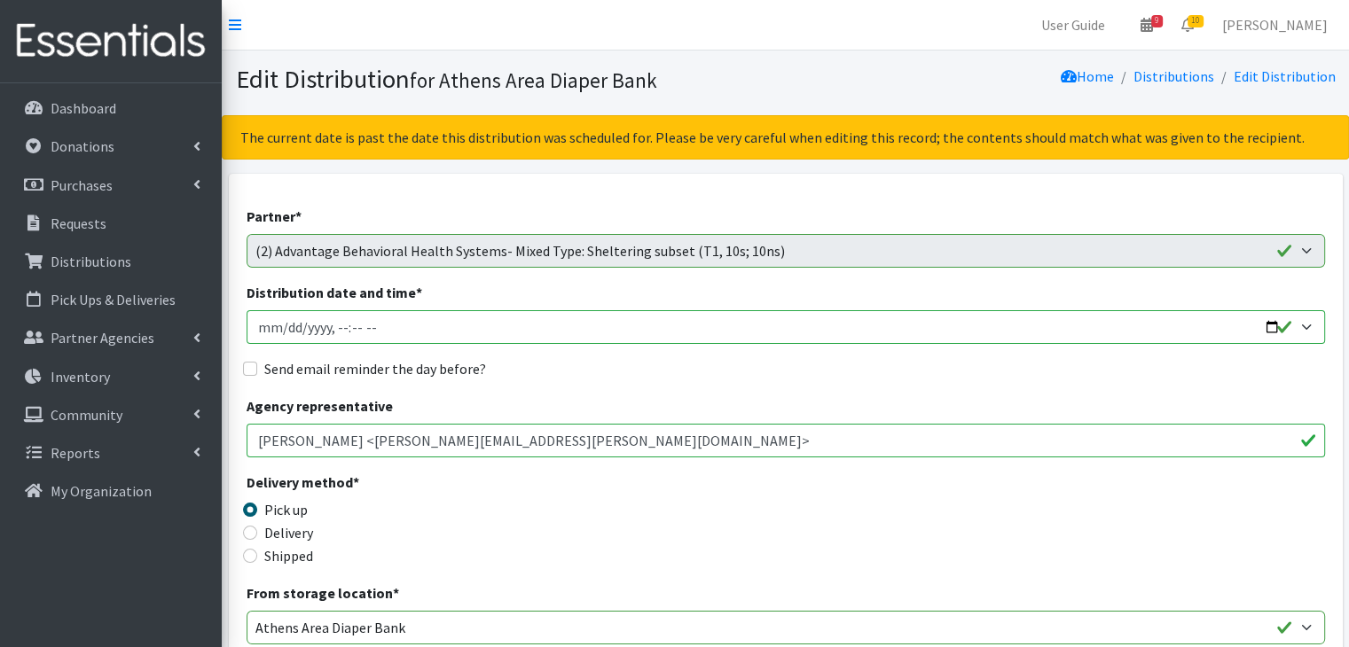
click at [270, 327] on input "Distribution date and time *" at bounding box center [786, 327] width 1078 height 34
click at [280, 325] on input "Distribution date and time *" at bounding box center [786, 327] width 1078 height 34
type input "2025-10-03T10:00"
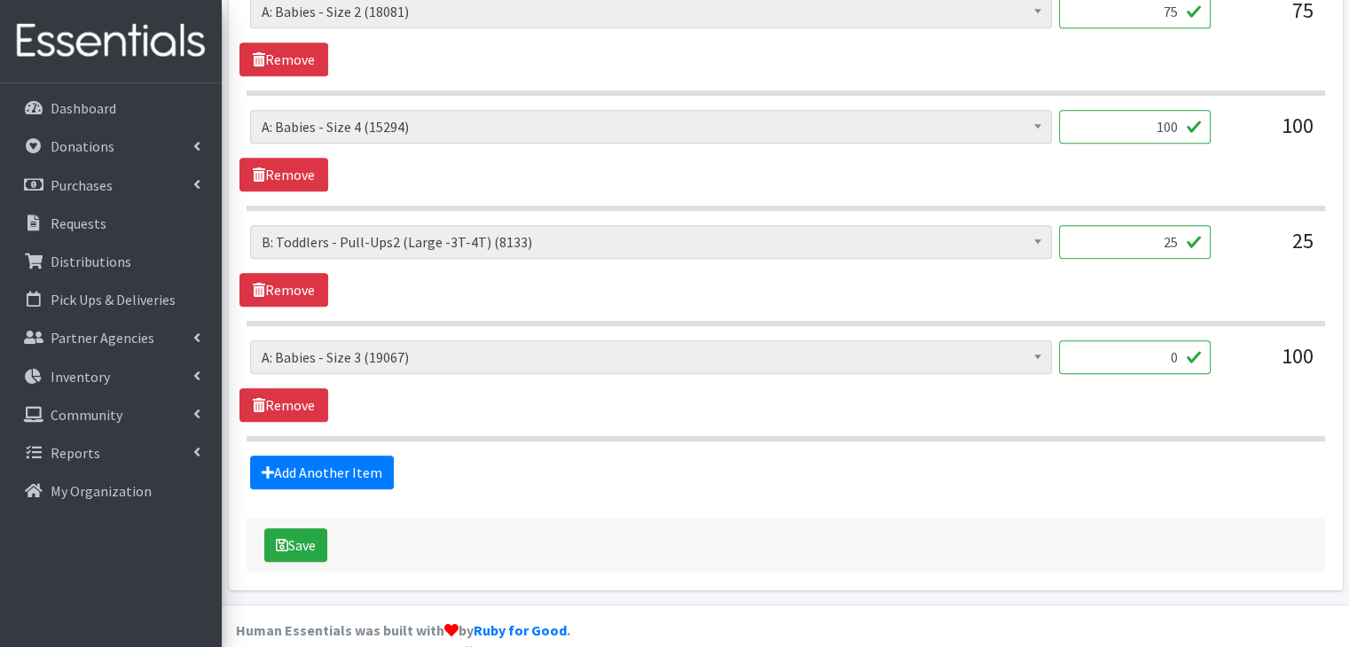
scroll to position [999, 0]
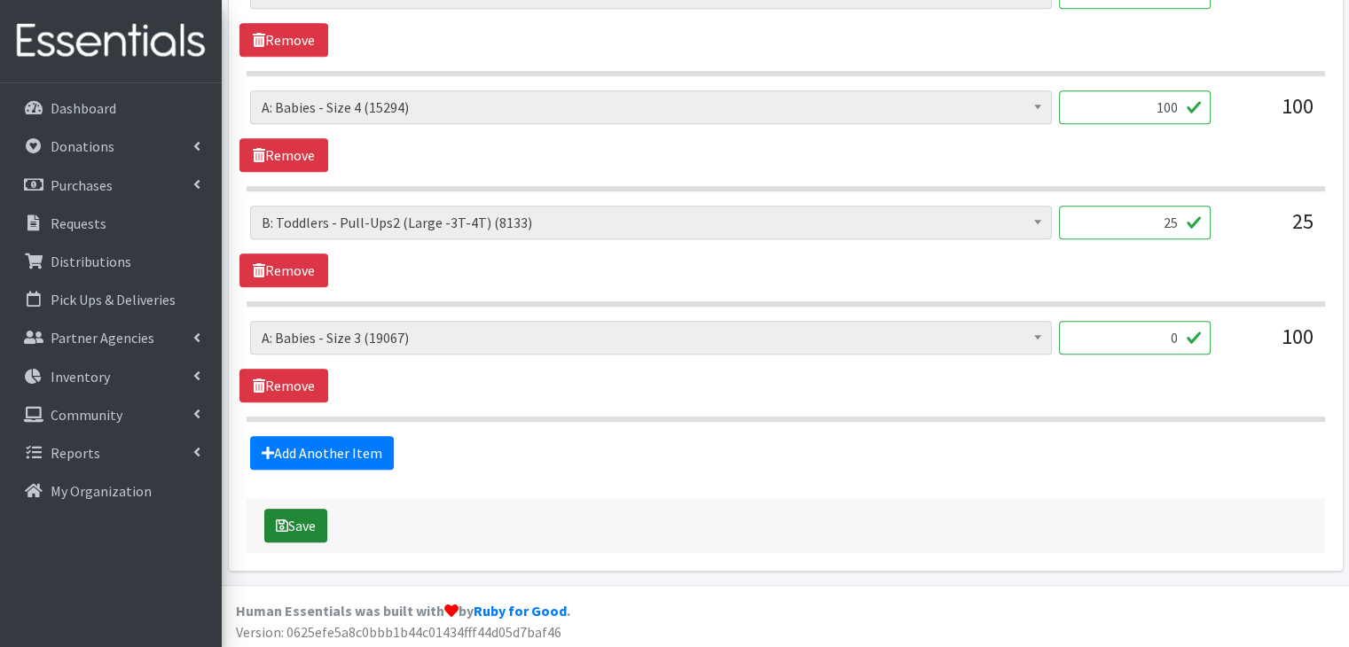
click at [290, 525] on button "Save" at bounding box center [295, 526] width 63 height 34
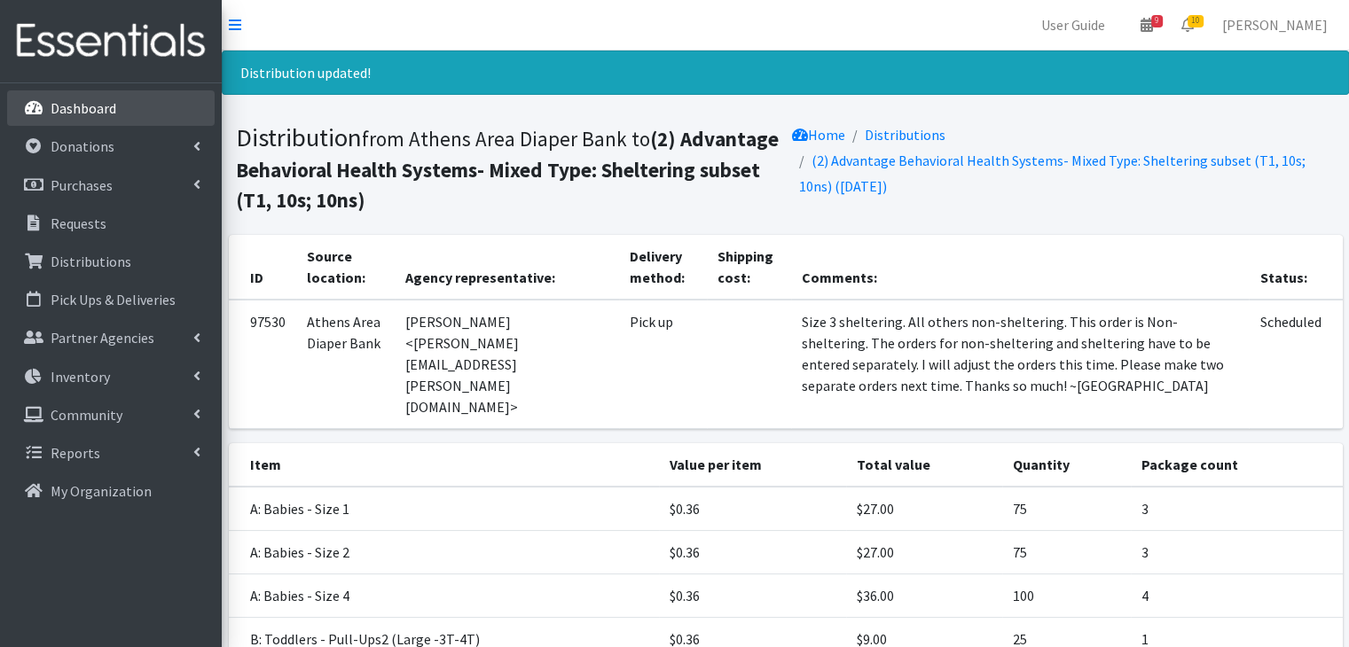
click at [97, 103] on p "Dashboard" at bounding box center [84, 108] width 66 height 18
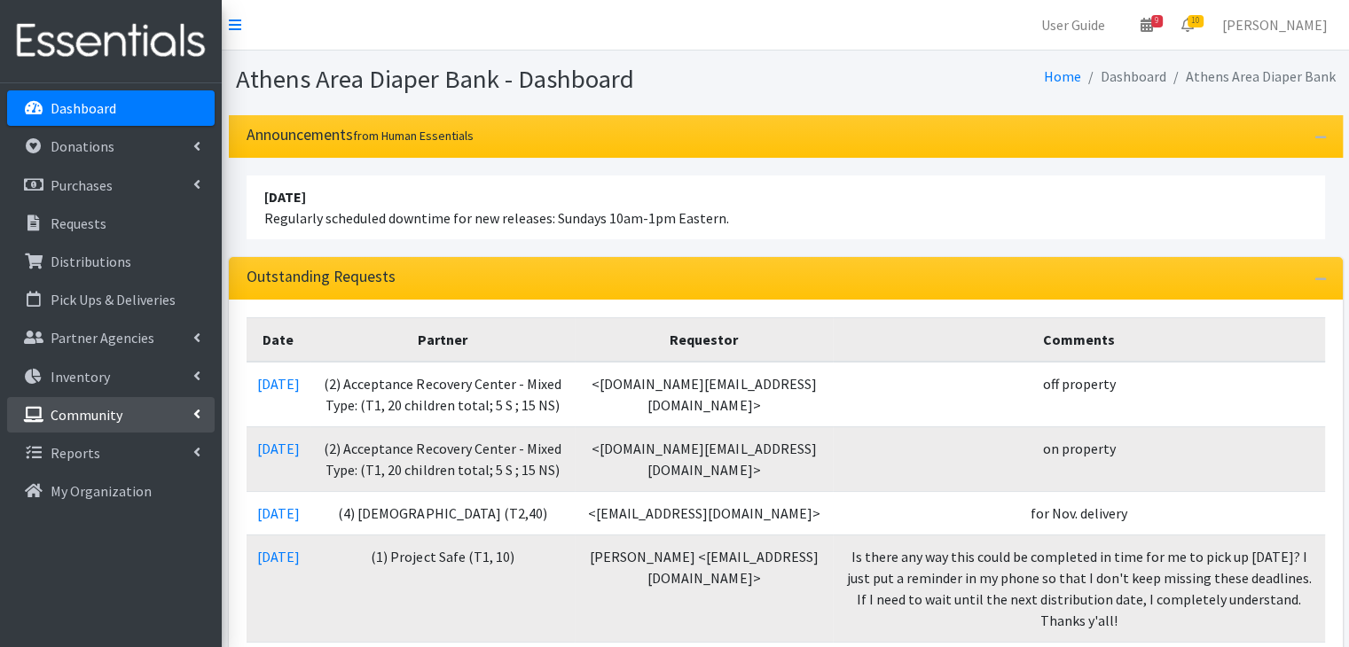
click at [83, 413] on p "Community" at bounding box center [87, 415] width 72 height 18
click at [115, 413] on p "Community" at bounding box center [87, 415] width 72 height 18
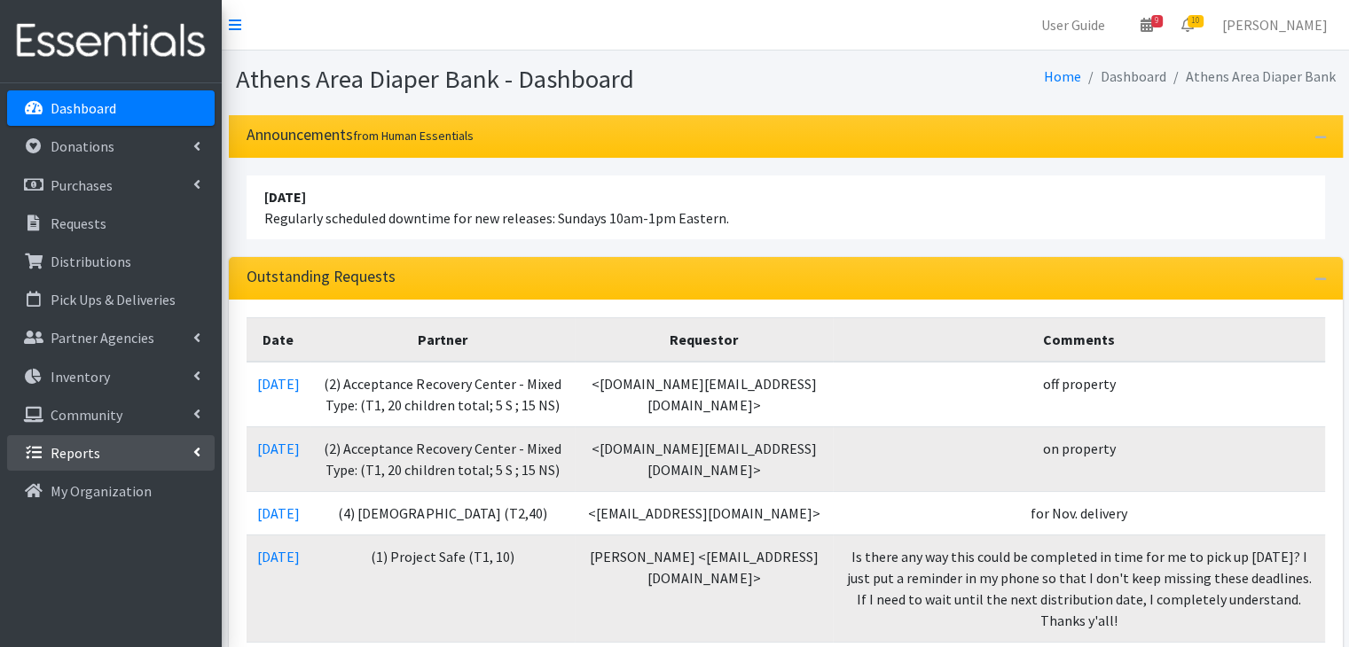
click at [88, 455] on p "Reports" at bounding box center [76, 453] width 50 height 18
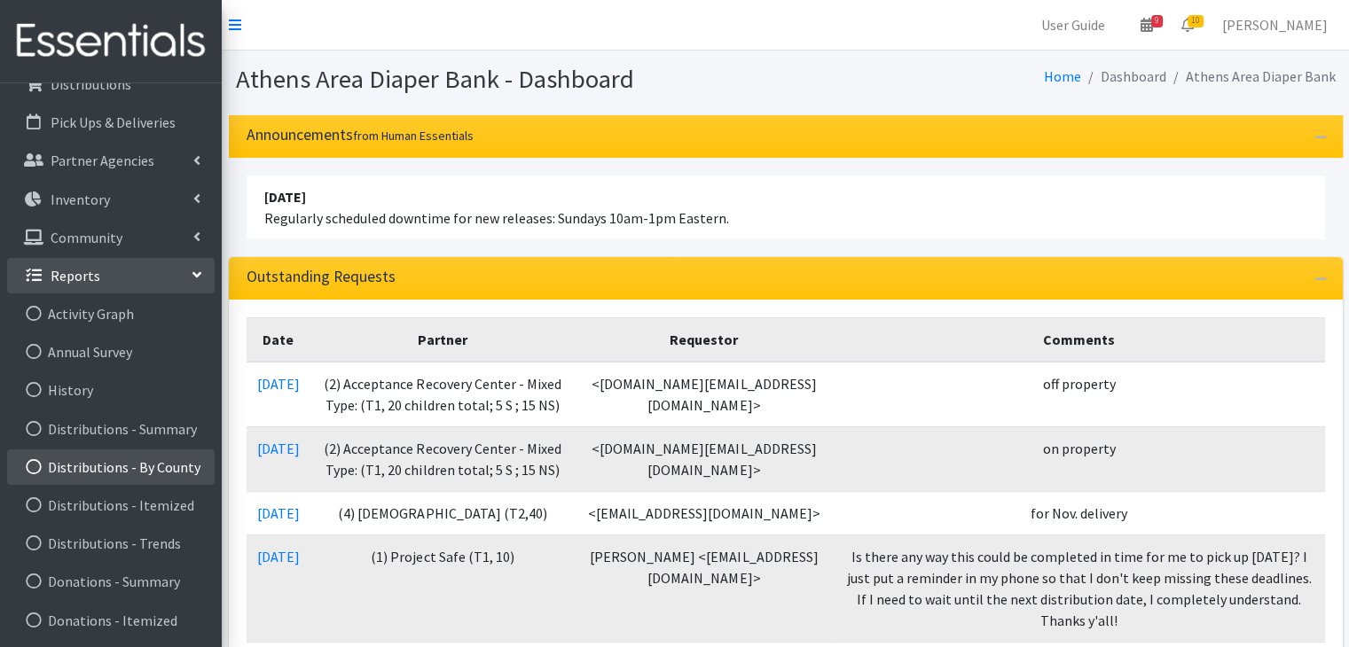
scroll to position [266, 0]
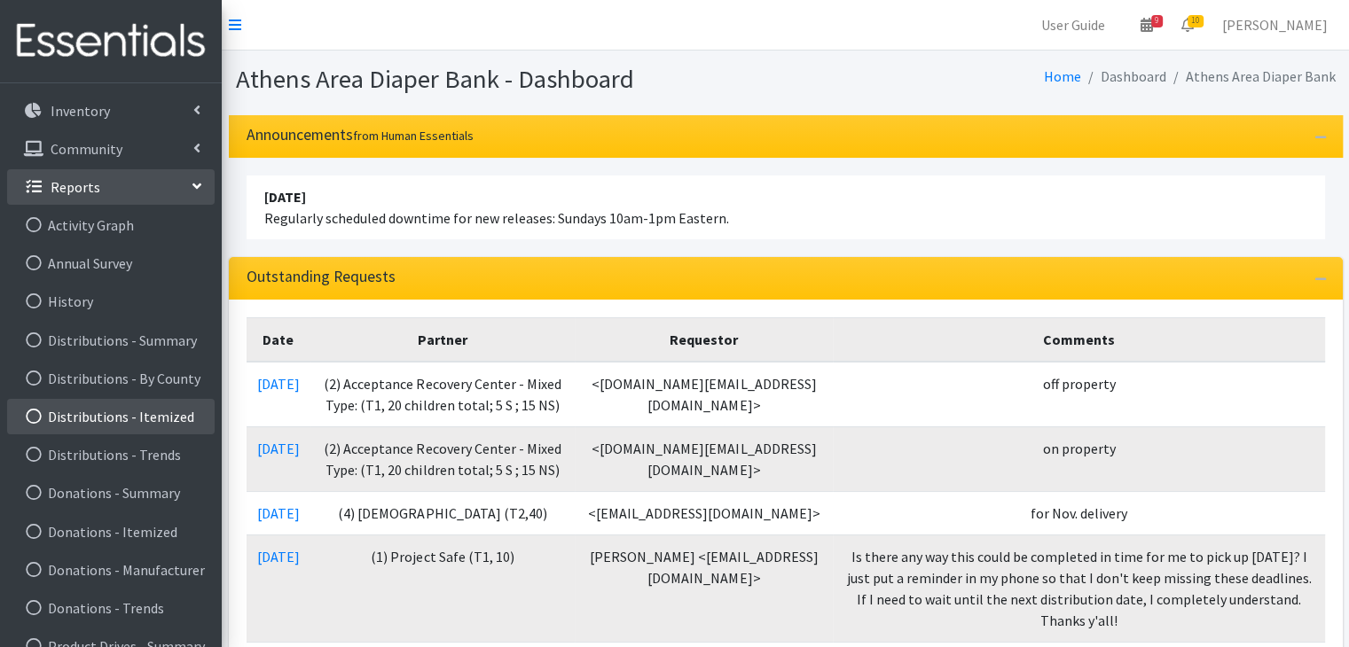
click at [121, 423] on link "Distributions - Itemized" at bounding box center [111, 416] width 208 height 35
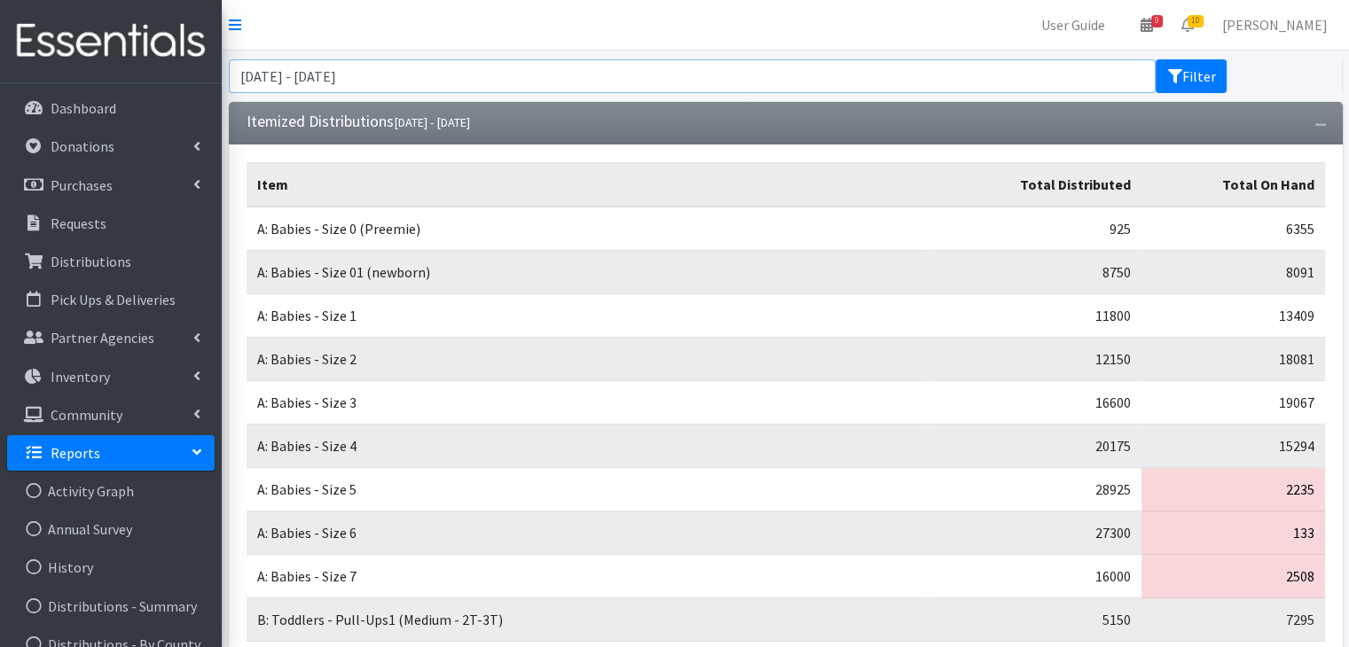
click at [545, 68] on input "[DATE] - [DATE]" at bounding box center [693, 76] width 928 height 34
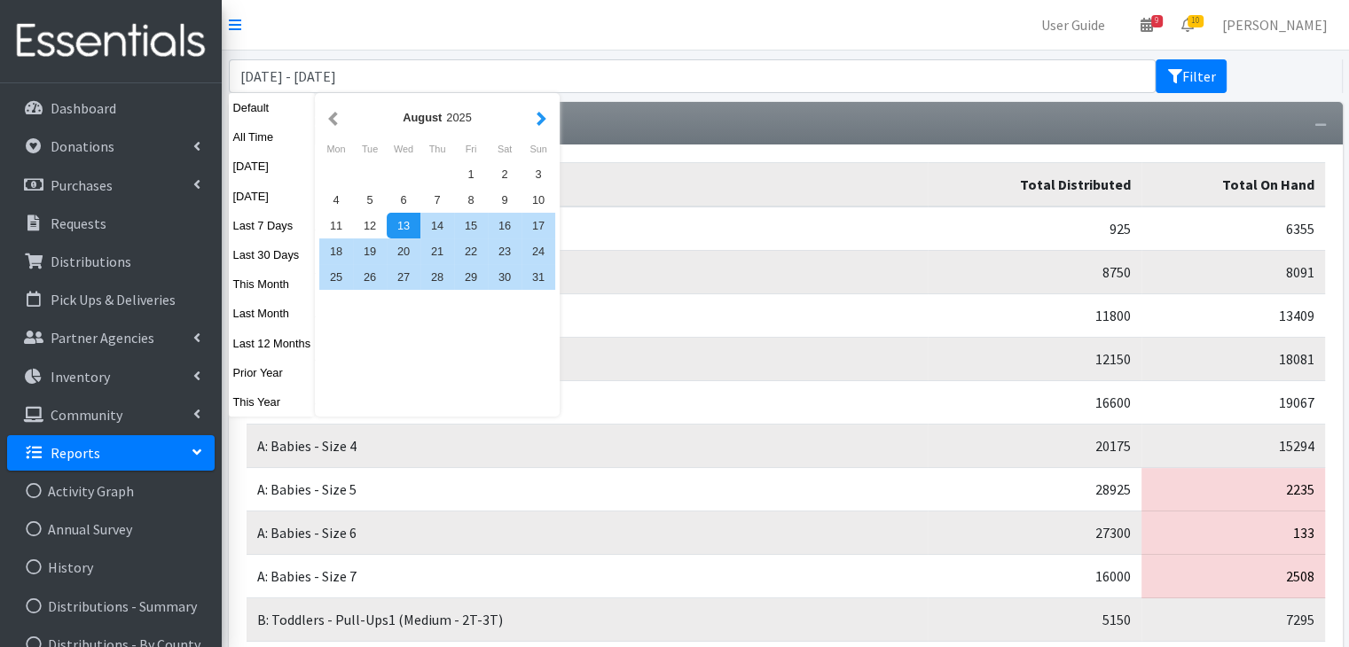
click at [539, 114] on button "button" at bounding box center [541, 117] width 19 height 22
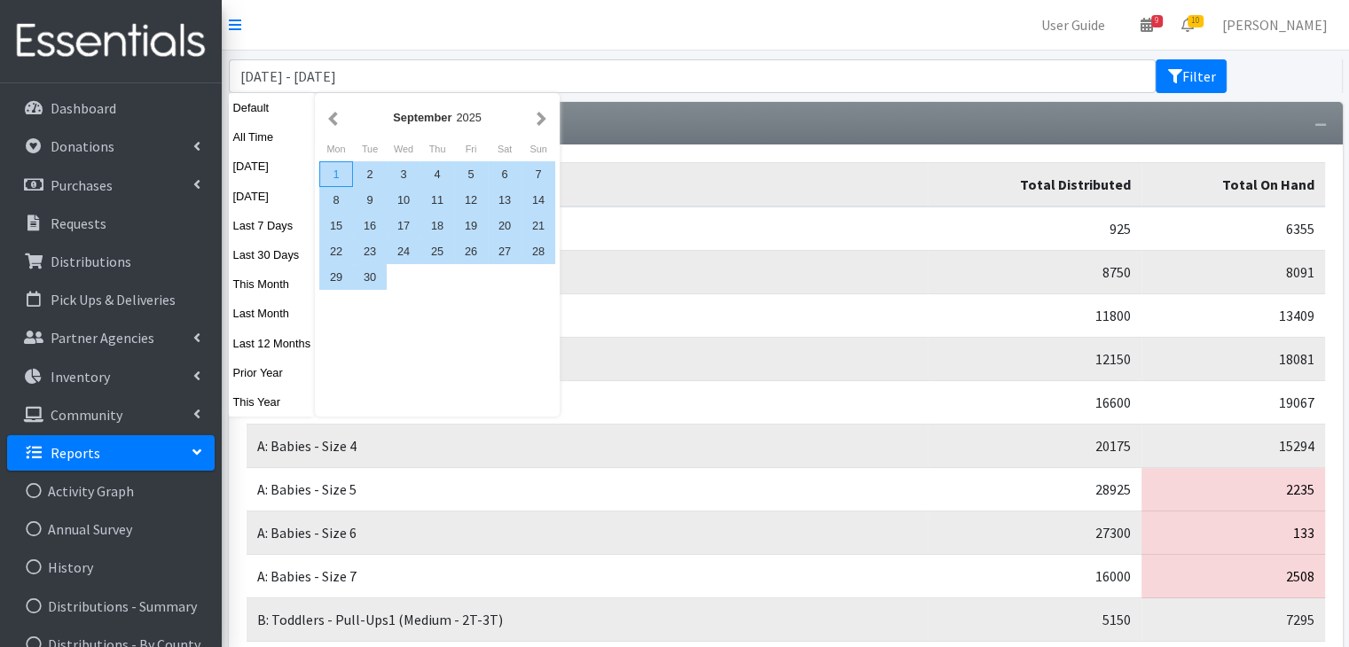
click at [319, 171] on div "1" at bounding box center [336, 174] width 34 height 26
click at [369, 282] on div "30" at bounding box center [370, 277] width 34 height 26
type input "[DATE] - [DATE]"
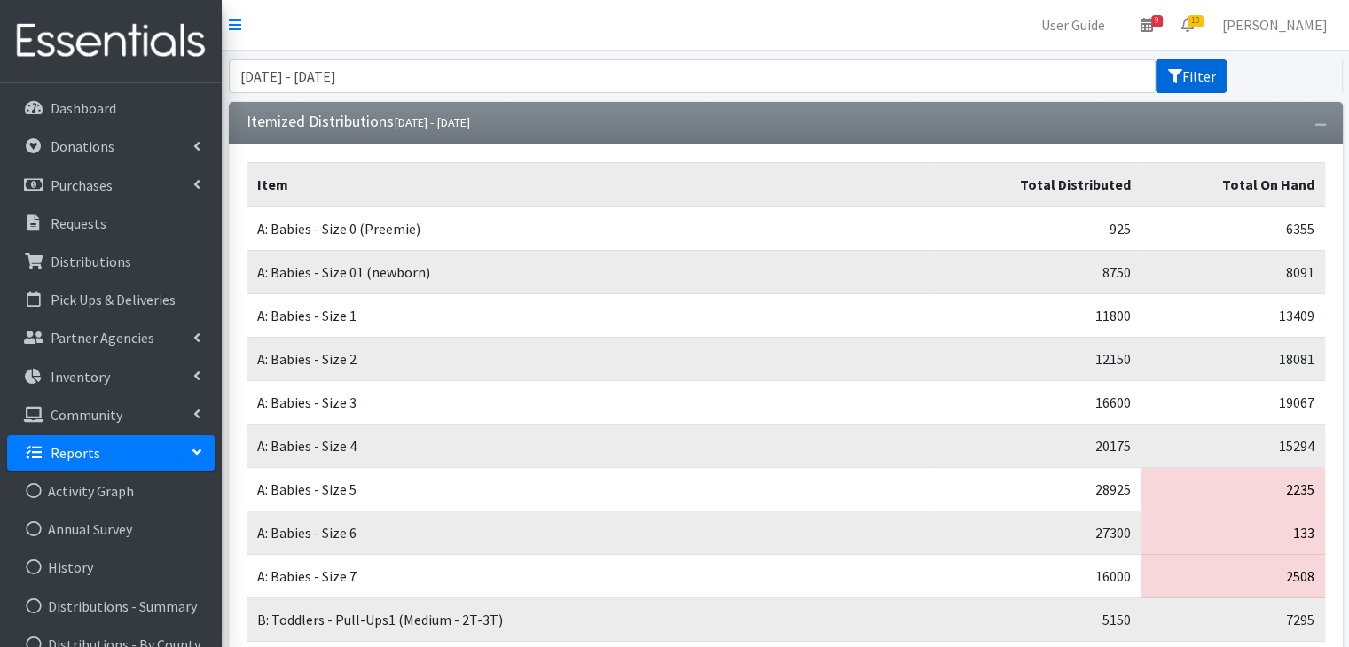
click at [1194, 70] on button "Filter" at bounding box center [1191, 76] width 71 height 34
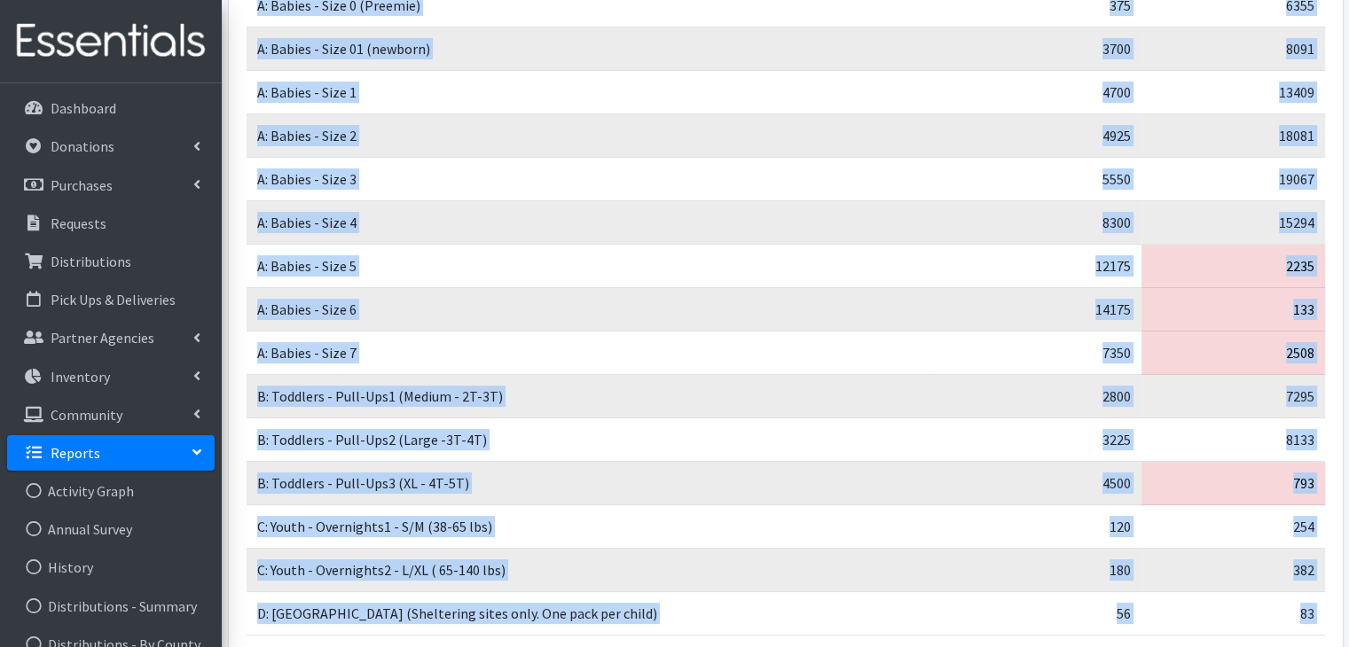
scroll to position [329, 0]
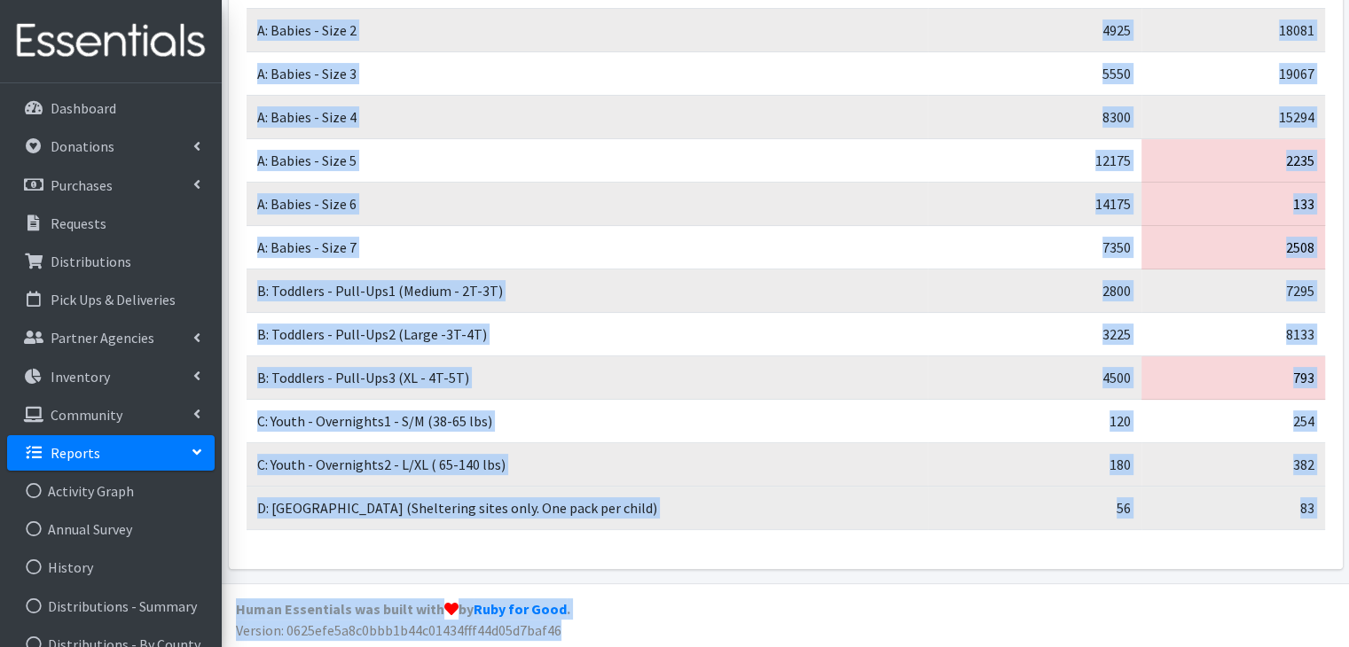
drag, startPoint x: 257, startPoint y: 181, endPoint x: 1320, endPoint y: 502, distance: 1109.9
click at [1320, 502] on table "Item Total Distributed Total On Hand A: Babies - Size 0 (Preemie) 375 6355 A: B…" at bounding box center [786, 181] width 1078 height 697
copy table "Item Total Distributed Total On Hand A: Babies - Size 0 (Preemie) 375 6355 A: B…"
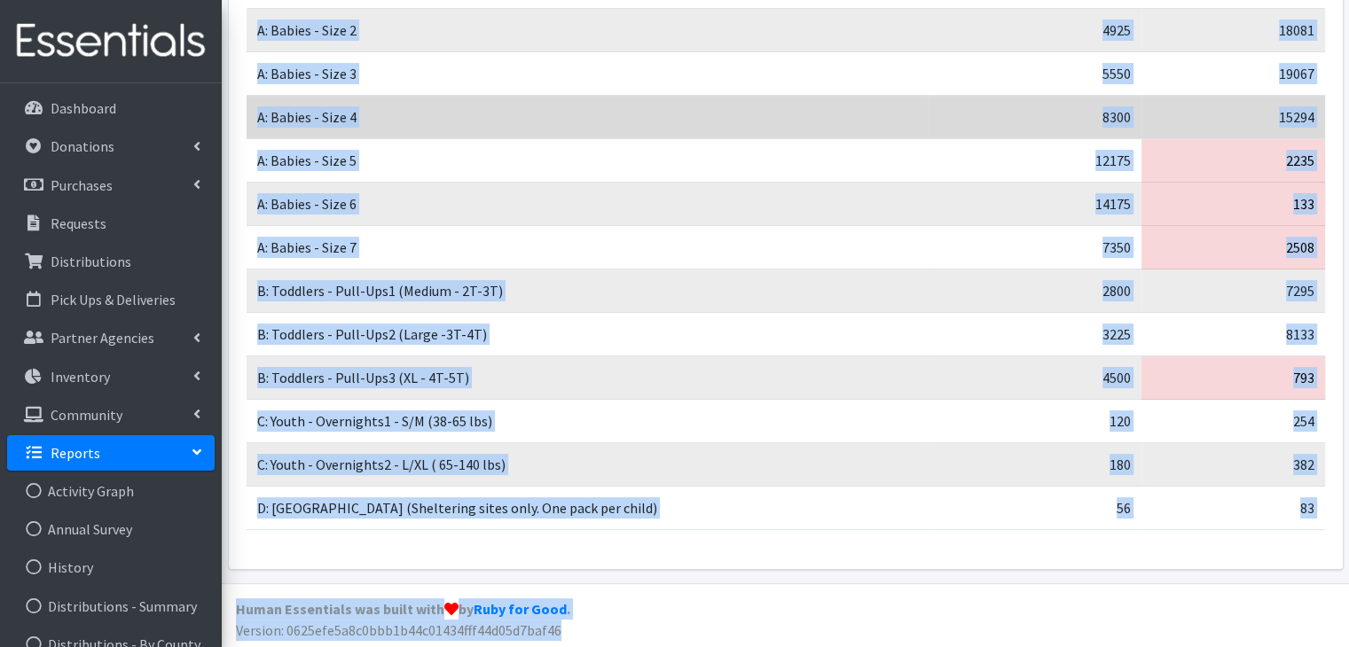
click at [773, 122] on td "A: Babies - Size 4" at bounding box center [587, 117] width 681 height 43
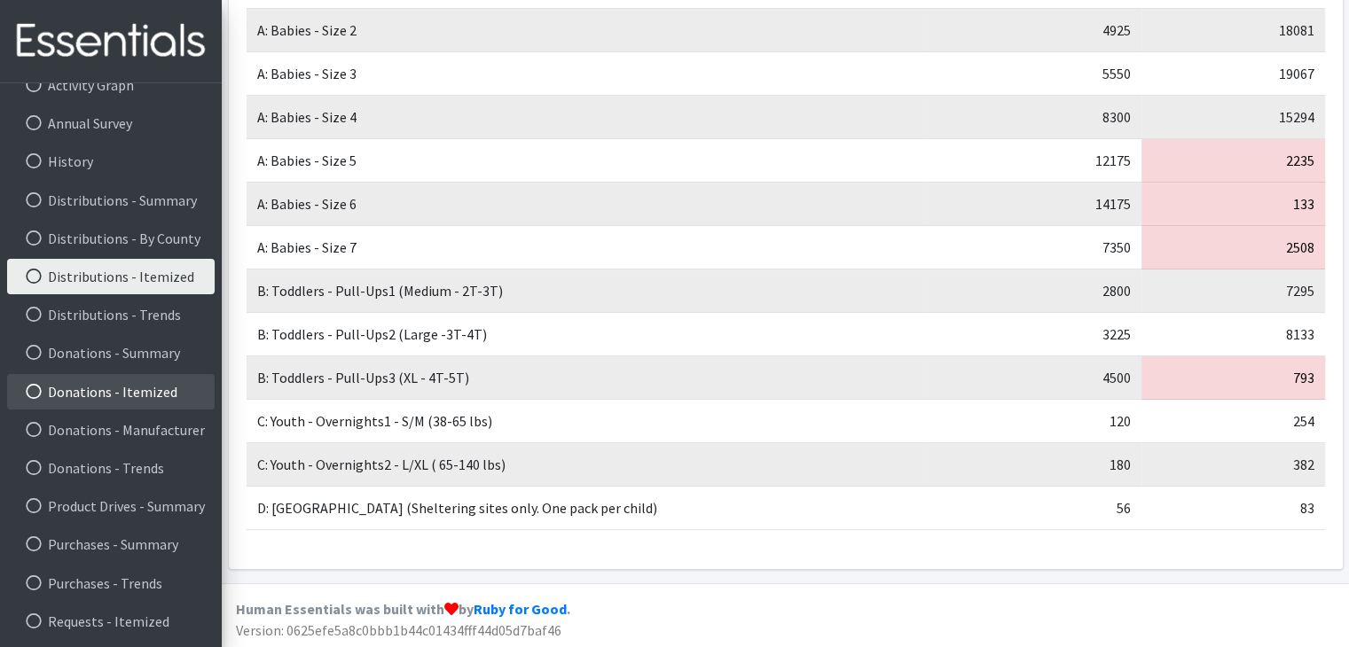
scroll to position [318, 0]
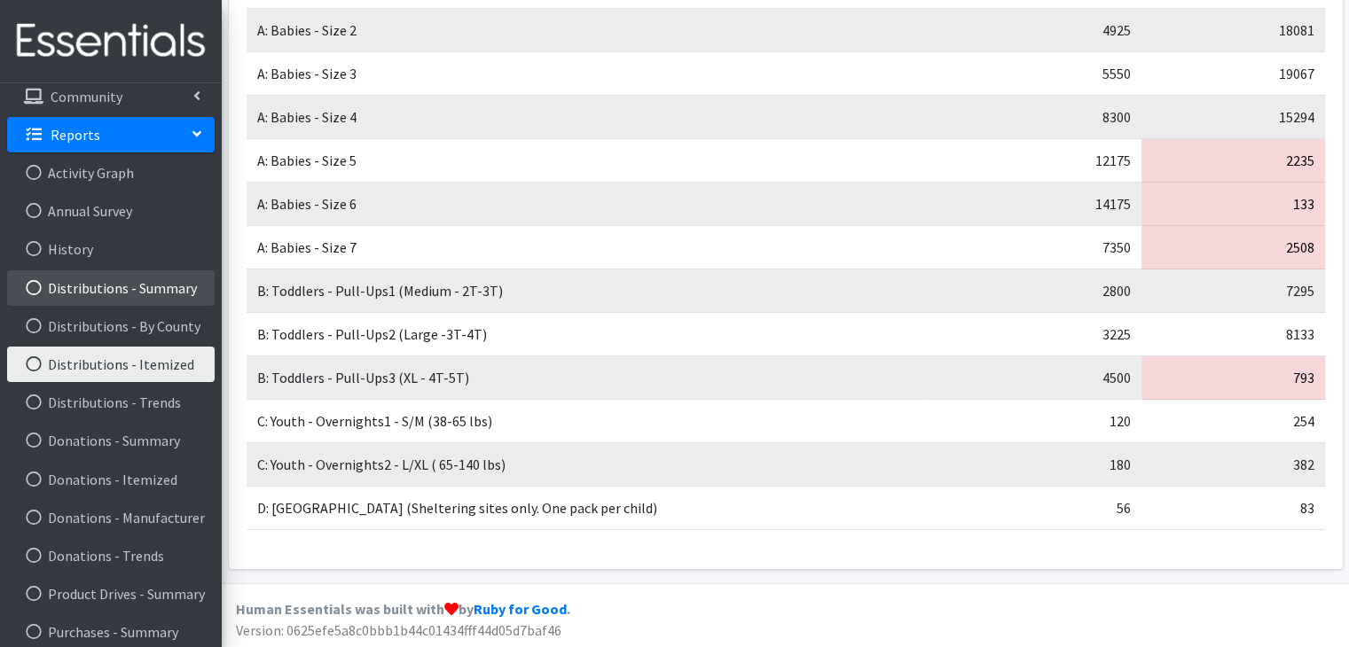
click at [190, 298] on link "Distributions - Summary" at bounding box center [111, 287] width 208 height 35
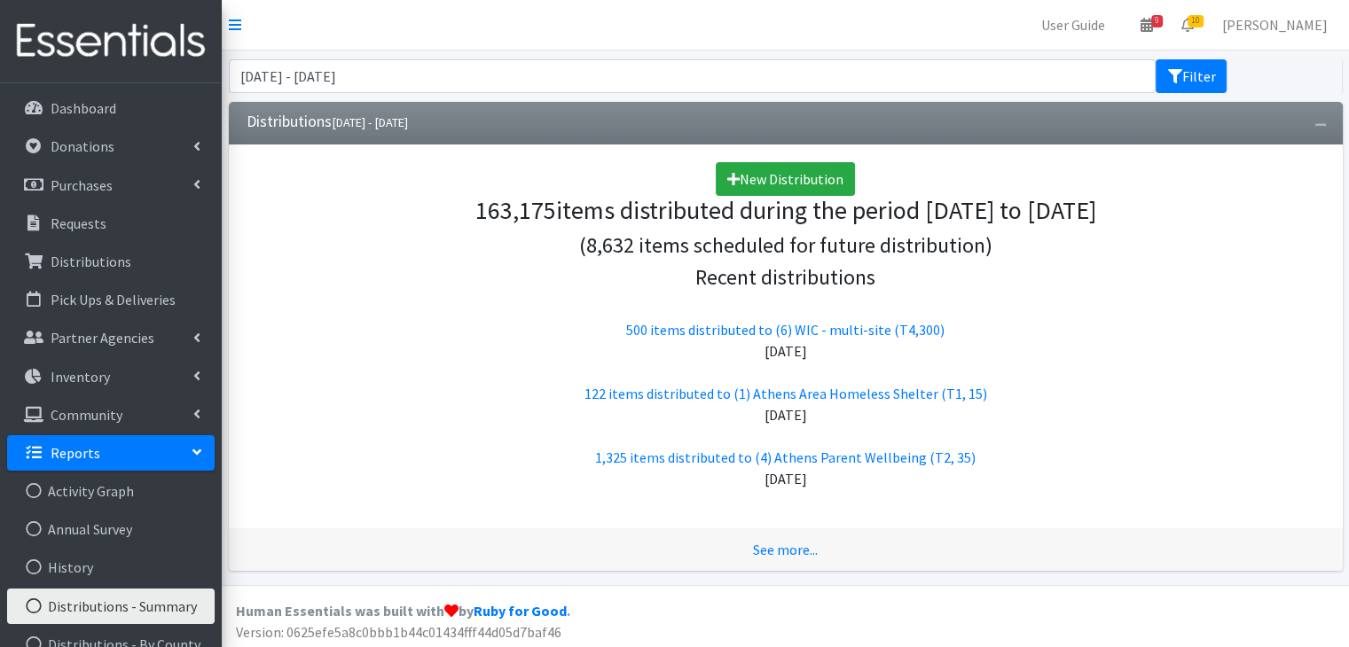
scroll to position [4, 0]
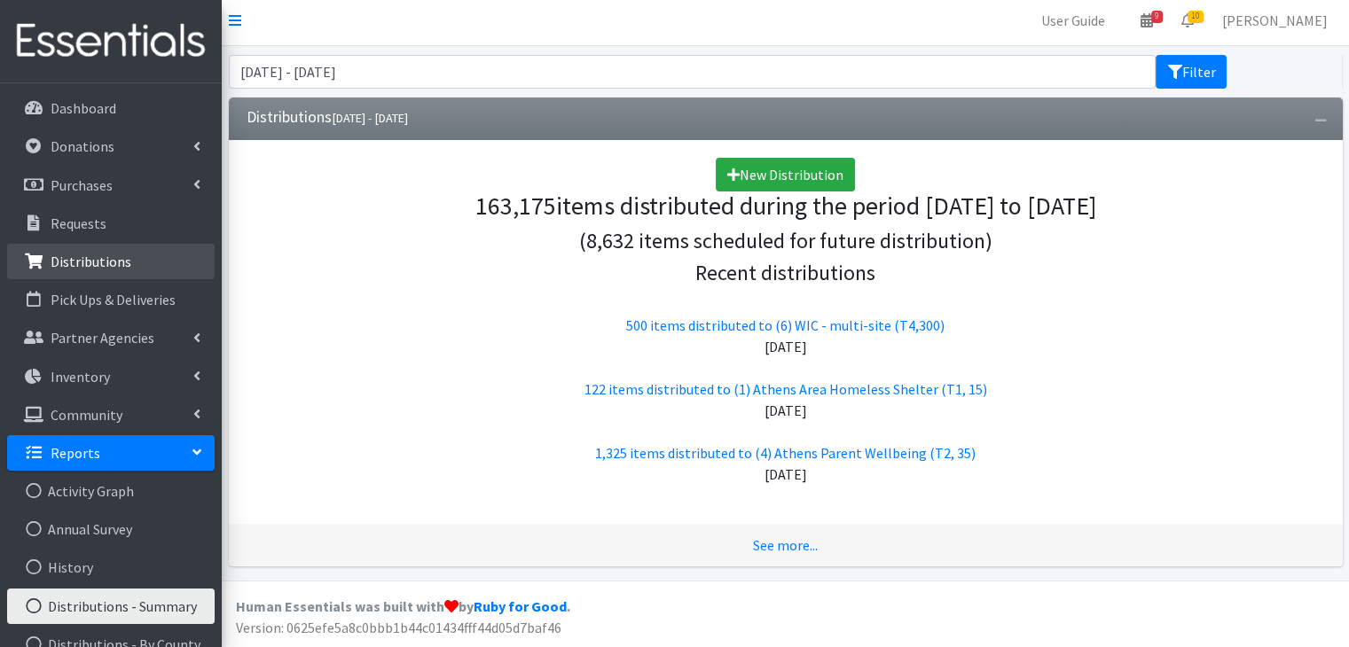
click at [92, 269] on p "Distributions" at bounding box center [91, 262] width 81 height 18
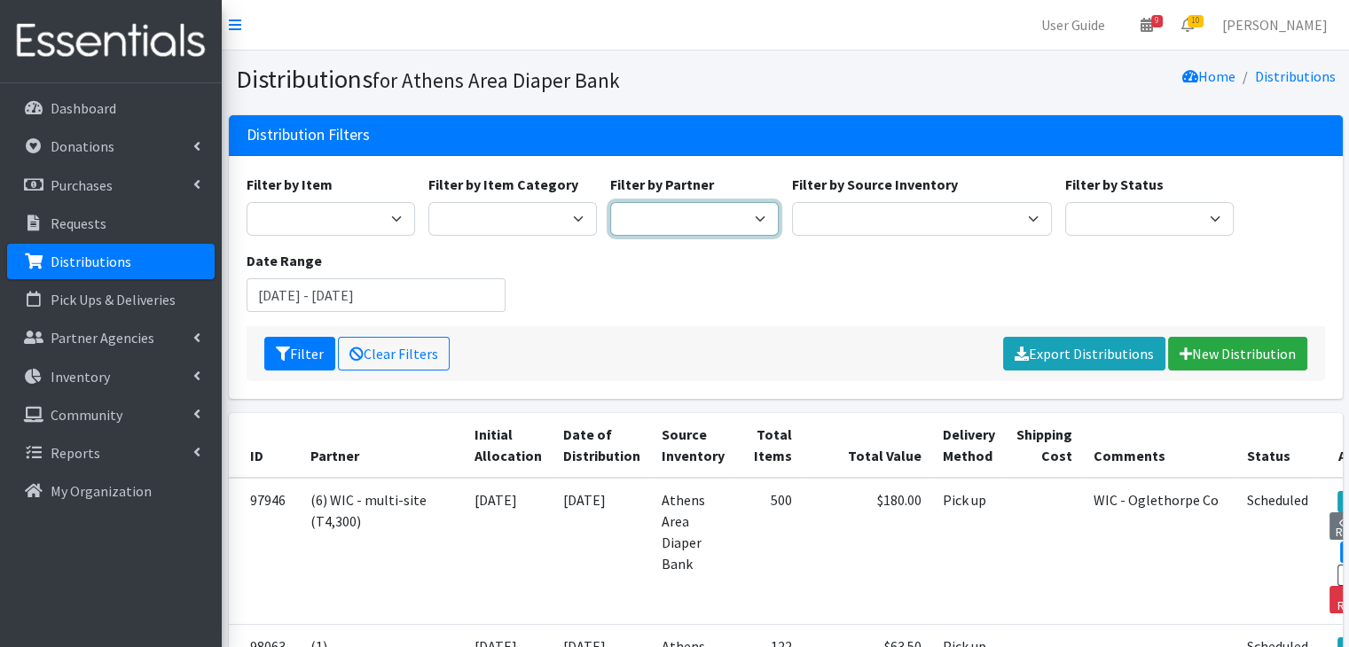
click at [701, 215] on select "(1) [GEOGRAPHIC_DATA] Area Homeless Shelter (T1, 15) (1) Jubilee Partners (T1, …" at bounding box center [694, 219] width 168 height 34
select select "6545"
click at [610, 202] on select "(1) [GEOGRAPHIC_DATA] Area Homeless Shelter (T1, 15) (1) Jubilee Partners (T1, …" at bounding box center [694, 219] width 168 height 34
click at [409, 289] on input "August 13, 2025 - November 13, 2025" at bounding box center [377, 295] width 260 height 34
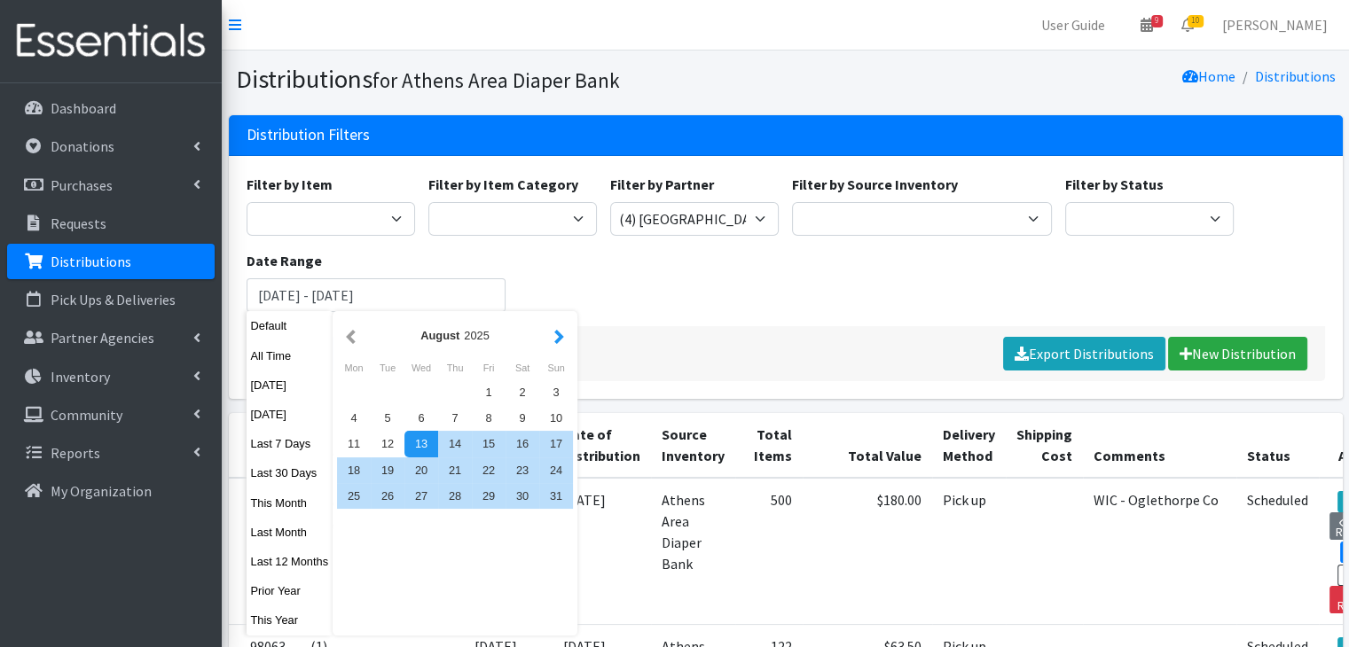
click at [552, 333] on button "button" at bounding box center [559, 336] width 19 height 22
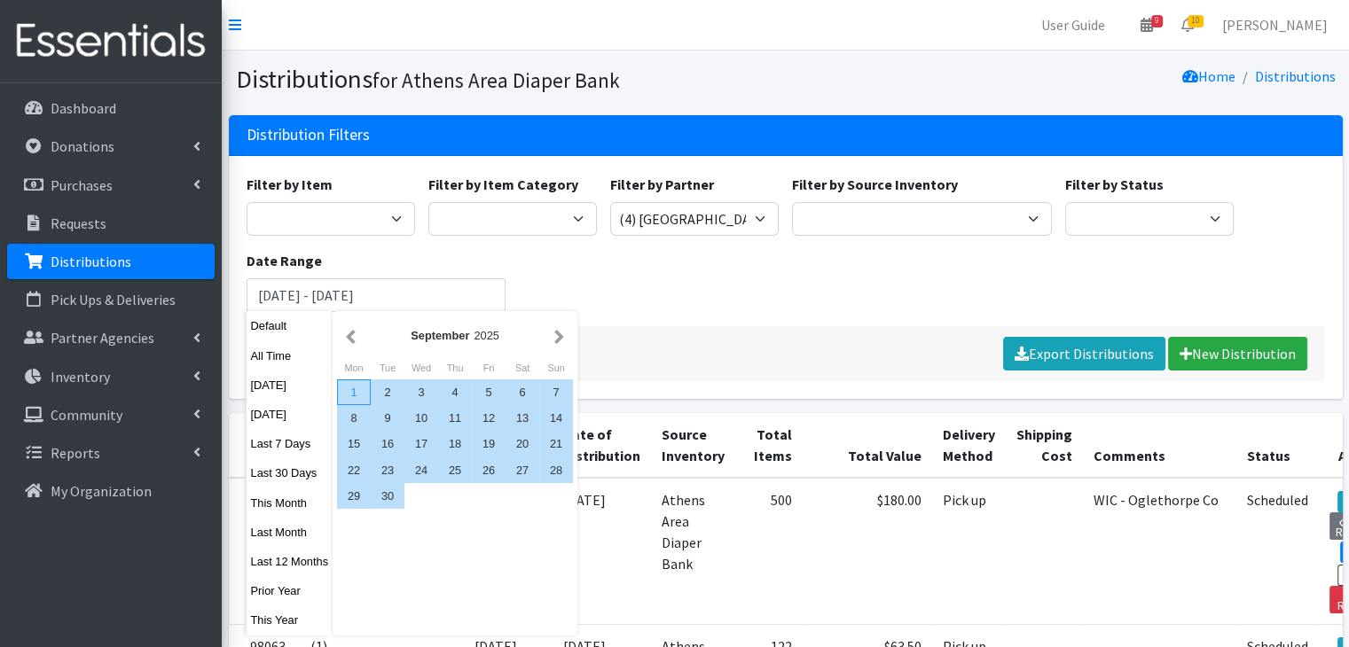
click at [358, 384] on div "1" at bounding box center [354, 393] width 34 height 26
click at [396, 495] on div "30" at bounding box center [388, 496] width 34 height 26
type input "September 1, 2025 - September 30, 2025"
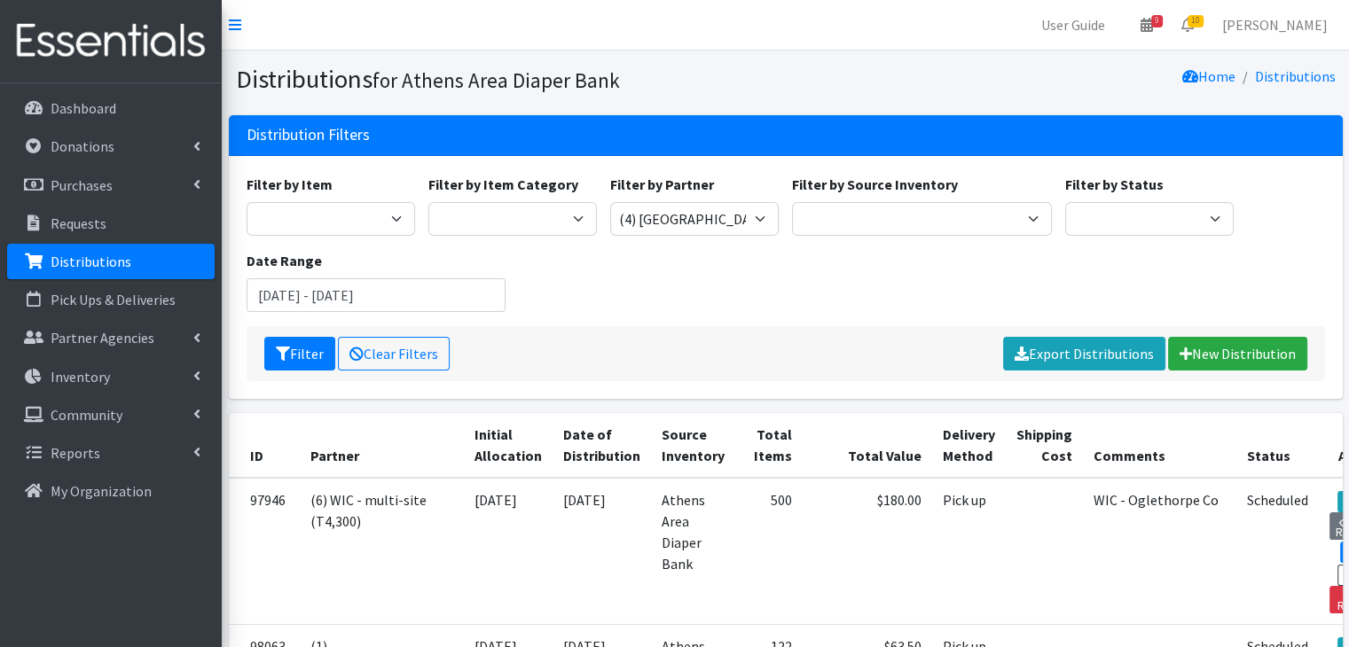
click at [678, 302] on div "Filter by Item A: Babies - Size 01 (newborn) A: Babies - Size 0 (Preemie) A: Ba…" at bounding box center [785, 250] width 1092 height 153
click at [299, 357] on button "Filter" at bounding box center [299, 354] width 71 height 34
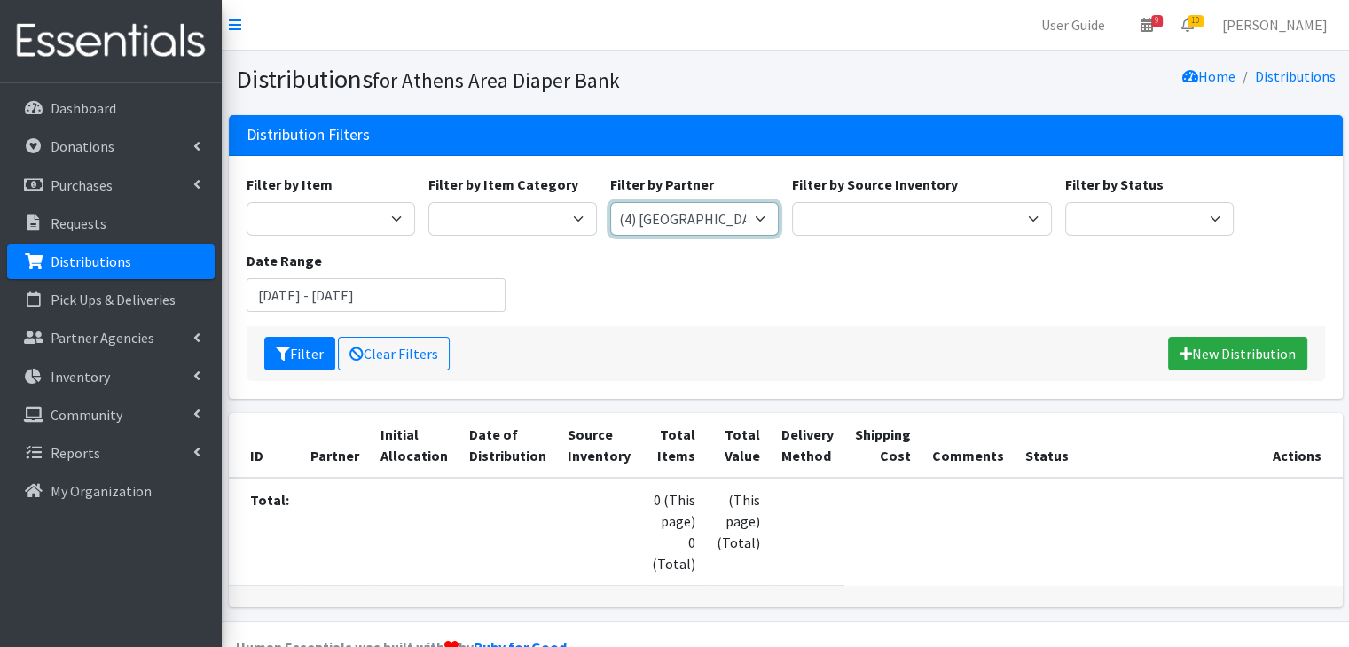
click at [748, 219] on select "(1) [GEOGRAPHIC_DATA] Area Homeless Shelter (T1, 15) (1) Jubilee Partners (T1, …" at bounding box center [694, 219] width 168 height 34
select select "2609"
click at [610, 202] on select "(1) [GEOGRAPHIC_DATA] Area Homeless Shelter (T1, 15) (1) Jubilee Partners (T1, …" at bounding box center [694, 219] width 168 height 34
click at [311, 356] on button "Filter" at bounding box center [299, 354] width 71 height 34
click at [668, 203] on select "(1) [GEOGRAPHIC_DATA] Area Homeless Shelter (T1, 15) (1) Jubilee Partners (T1, …" at bounding box center [694, 219] width 168 height 34
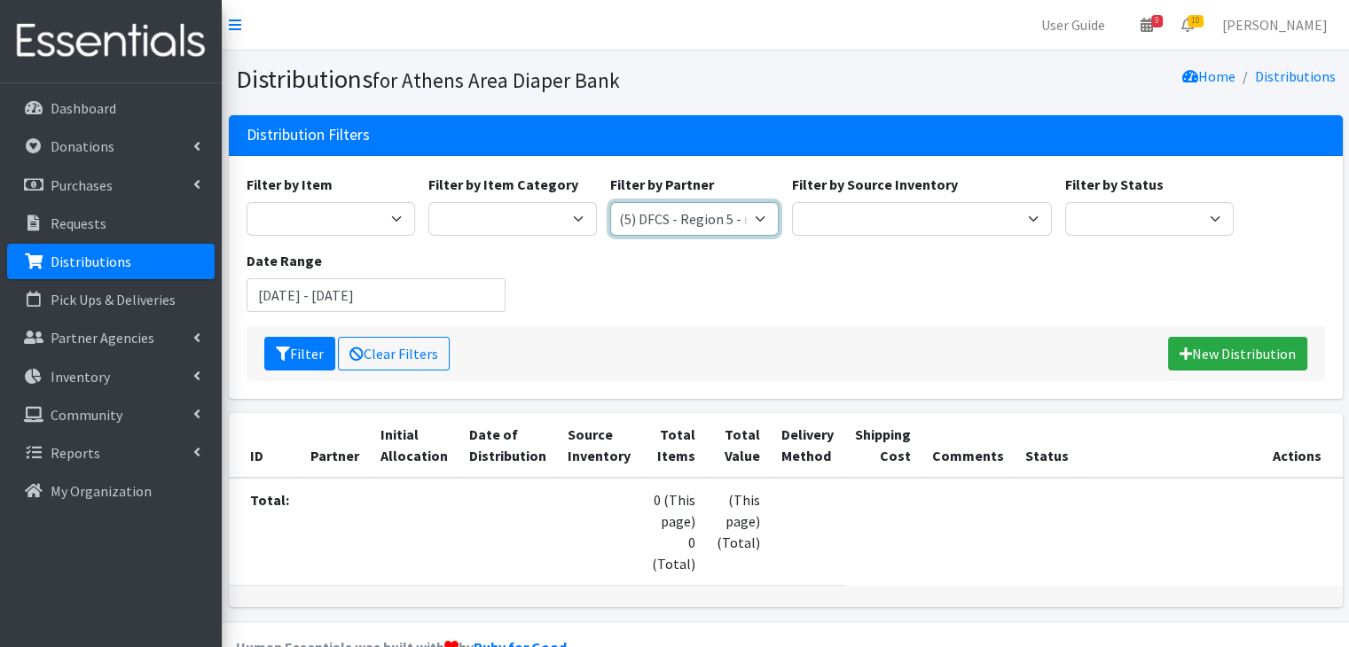
select select "2538"
click at [610, 202] on select "(1) [GEOGRAPHIC_DATA] Area Homeless Shelter (T1, 15) (1) Jubilee Partners (T1, …" at bounding box center [694, 219] width 168 height 34
click at [294, 349] on button "Filter" at bounding box center [299, 354] width 71 height 34
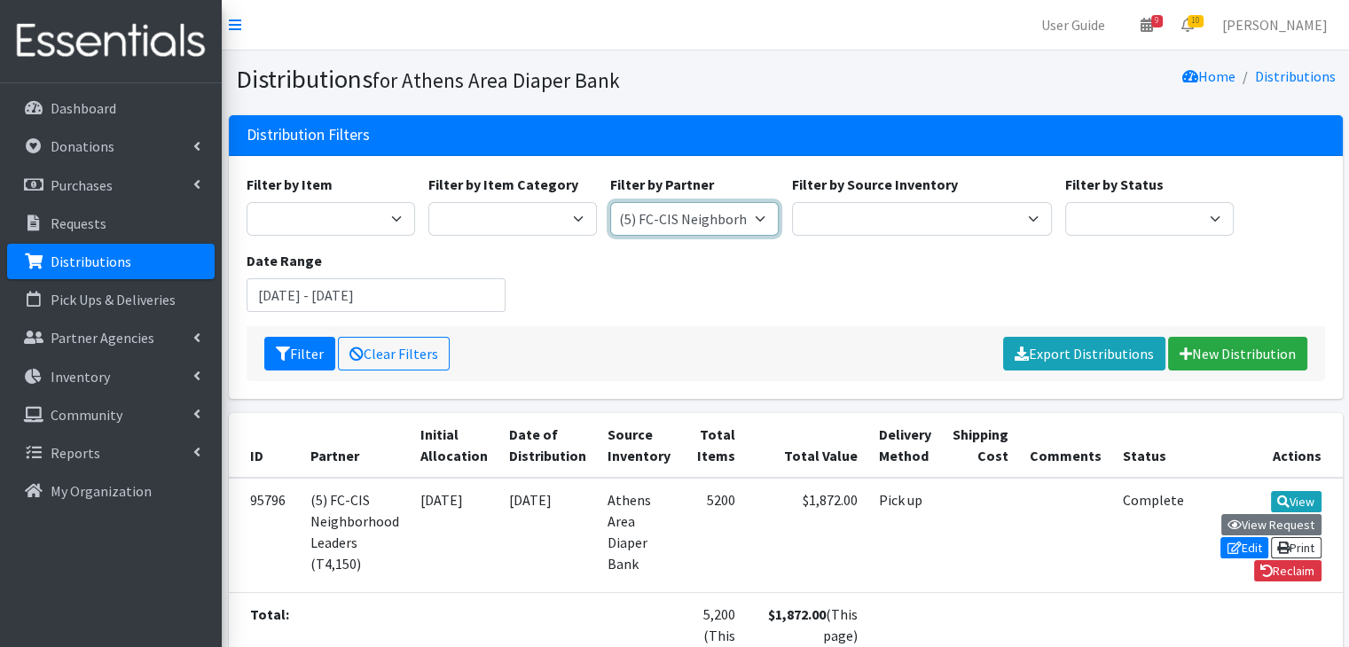
click at [686, 218] on select "(1) [GEOGRAPHIC_DATA] Area Homeless Shelter (T1, 15) (1) Jubilee Partners (T1, …" at bounding box center [694, 219] width 168 height 34
select select "2497"
click at [610, 202] on select "(1) [GEOGRAPHIC_DATA] Area Homeless Shelter (T1, 15) (1) Jubilee Partners (T1, …" at bounding box center [694, 219] width 168 height 34
click at [294, 349] on button "Filter" at bounding box center [299, 354] width 71 height 34
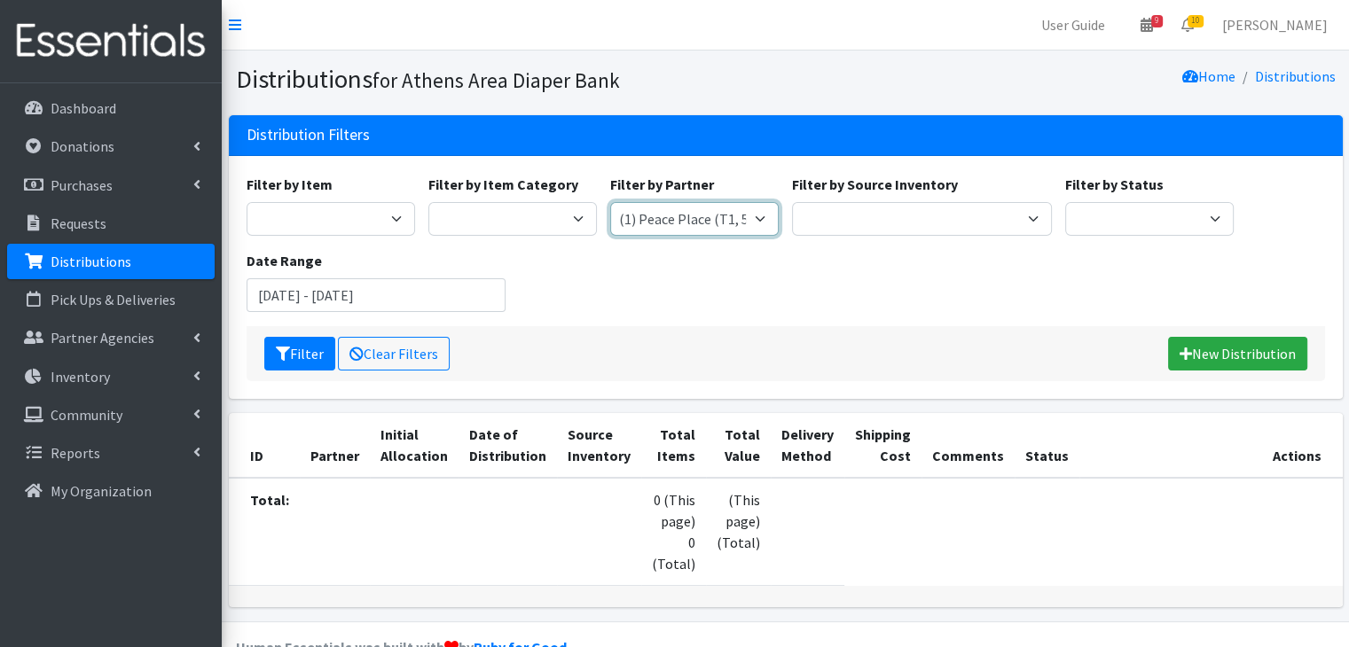
click at [729, 217] on select "(1) Athens Area Homeless Shelter (T1, 15) (1) Jubilee Partners (T1, 10) (1) Pea…" at bounding box center [694, 219] width 168 height 34
select select "6544"
click at [610, 202] on select "(1) [GEOGRAPHIC_DATA] Area Homeless Shelter (T1, 15) (1) Jubilee Partners (T1, …" at bounding box center [694, 219] width 168 height 34
click at [291, 351] on button "Filter" at bounding box center [299, 354] width 71 height 34
click at [396, 288] on input "September 1, 2025 - September 30, 2025" at bounding box center [377, 295] width 260 height 34
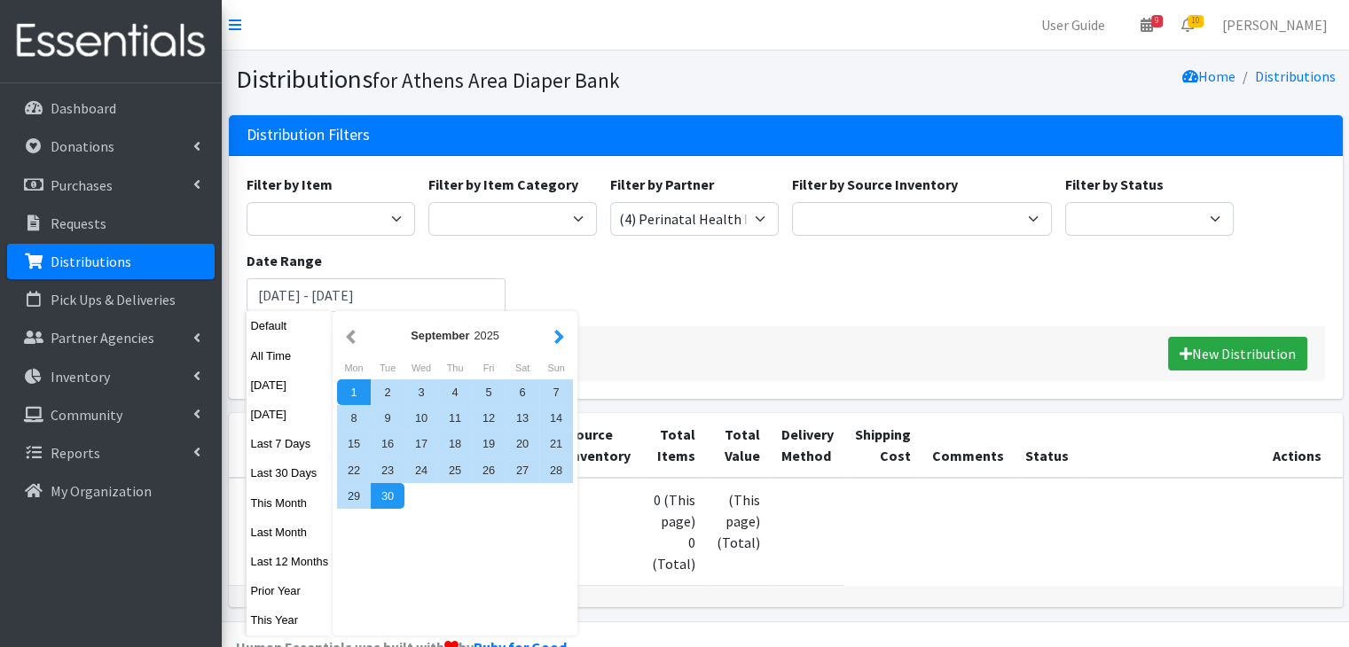
click at [552, 336] on button "button" at bounding box center [559, 336] width 19 height 22
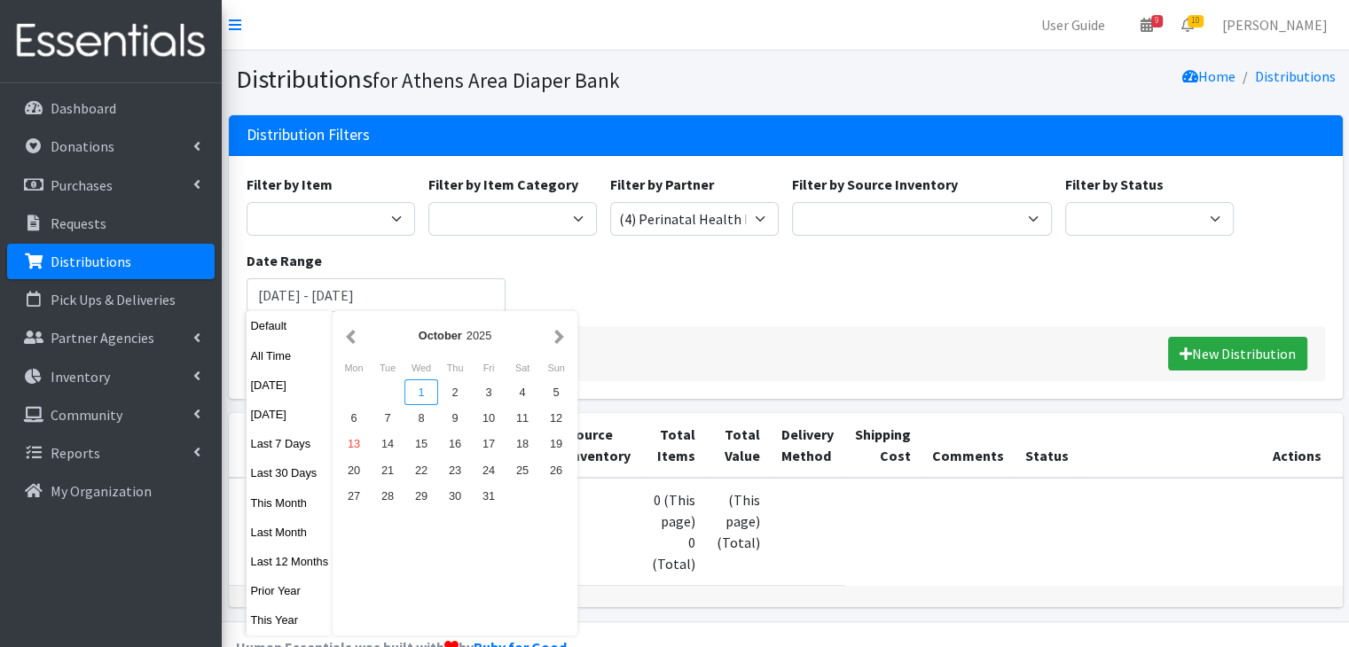
click at [419, 385] on div "1" at bounding box center [421, 393] width 34 height 26
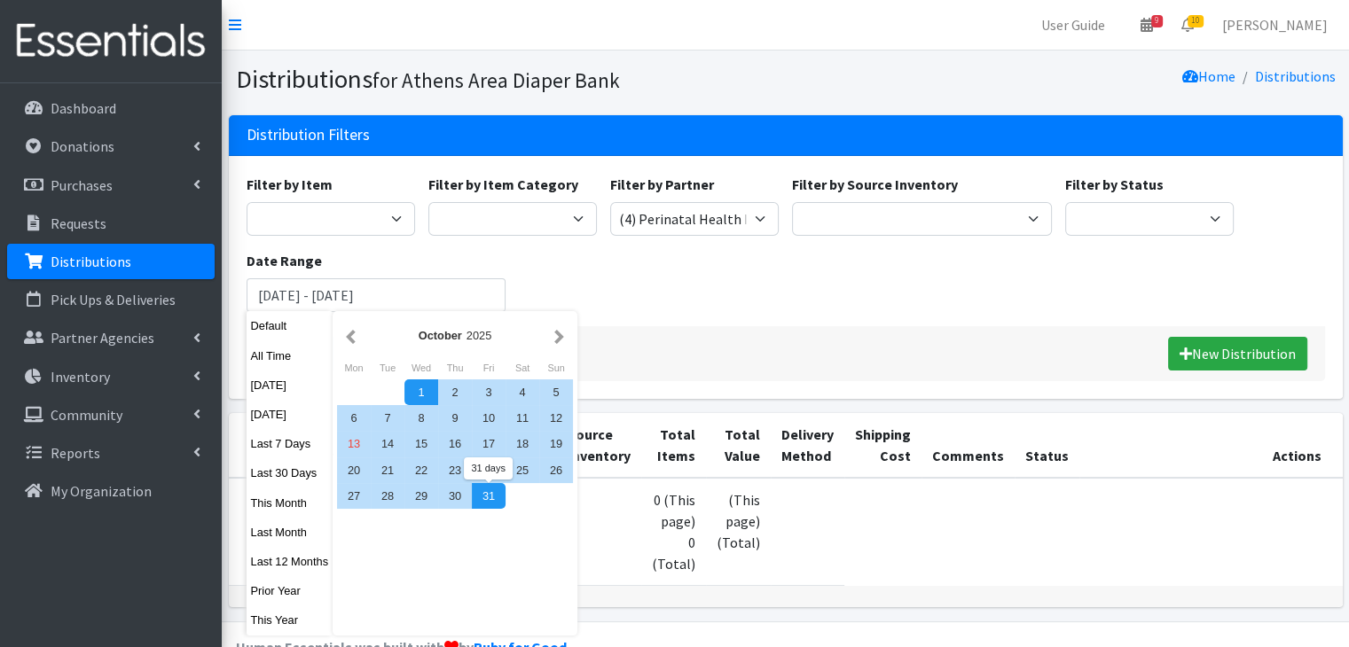
click at [477, 509] on div "October 2025 Mon Tue Wed Thu Fri Sat Sun 1 2 3 4 5 6 7 8 9 10 11 12 13 14 15 16…" at bounding box center [455, 473] width 245 height 324
click at [480, 505] on div "31" at bounding box center [489, 496] width 34 height 26
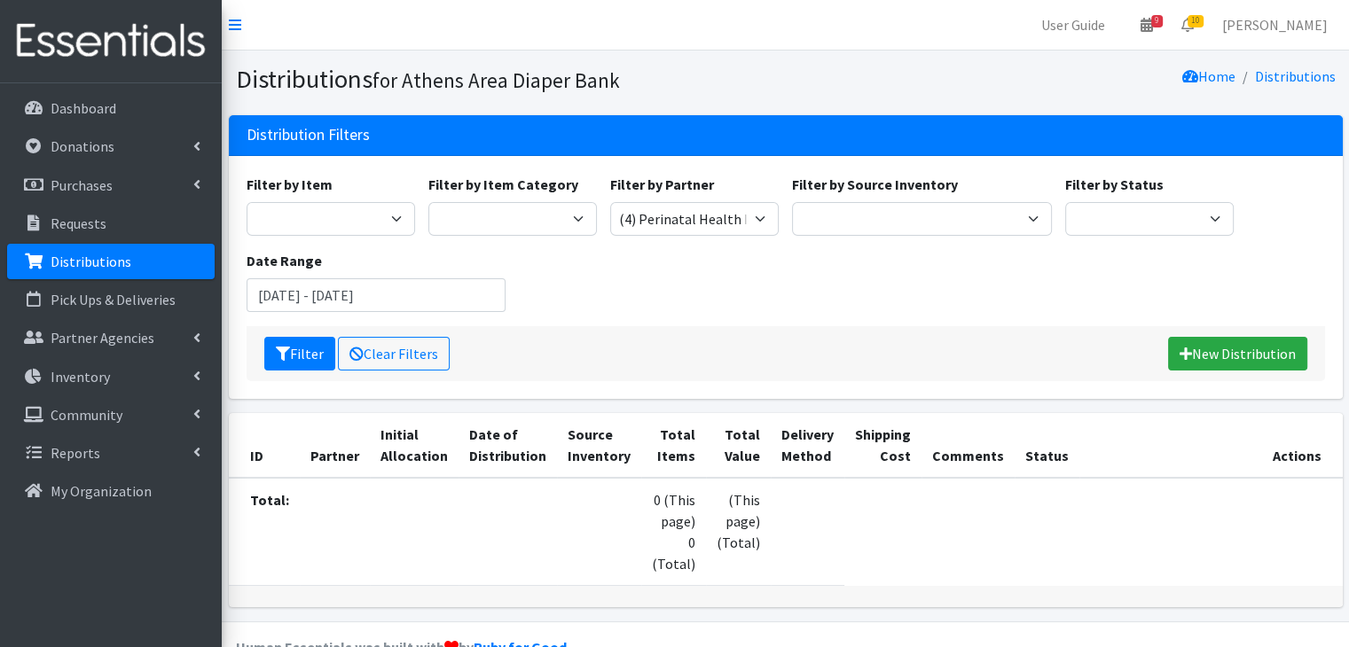
type input "[DATE] - [DATE]"
click at [302, 346] on button "Filter" at bounding box center [299, 354] width 71 height 34
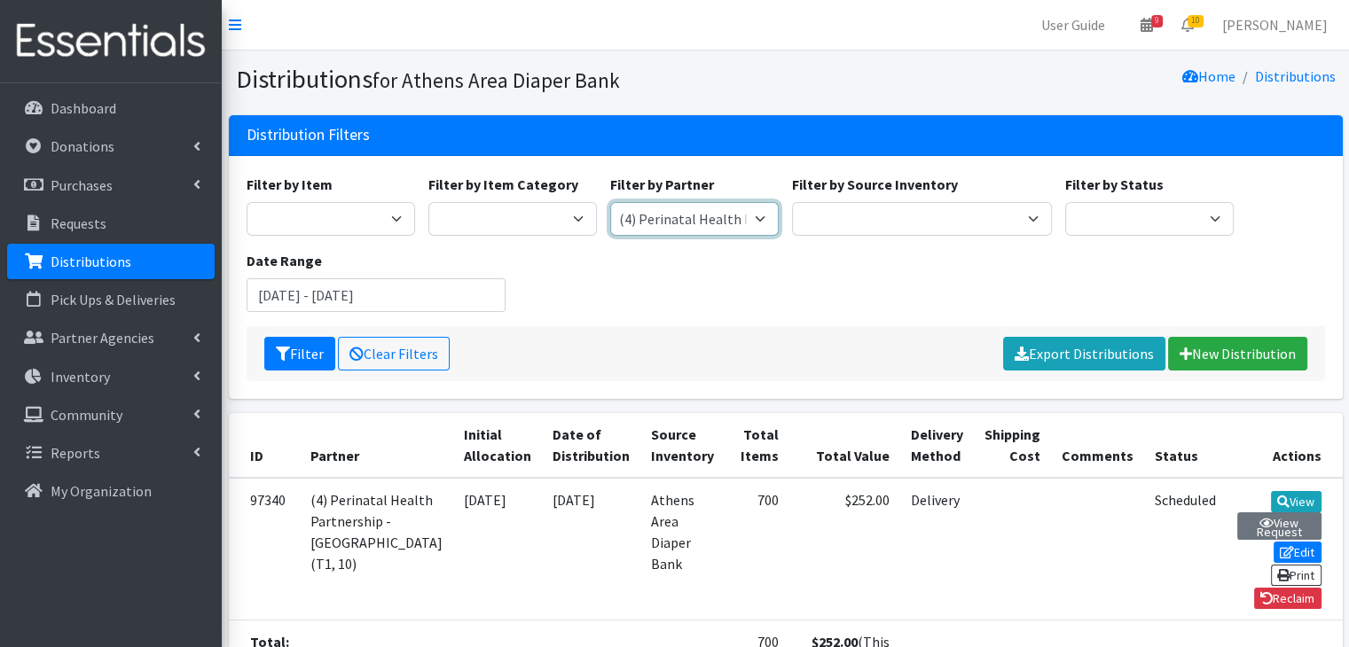
click at [684, 217] on select "(1) [GEOGRAPHIC_DATA] Area Homeless Shelter (T1, 15) (1) Jubilee Partners (T1, …" at bounding box center [694, 219] width 168 height 34
select select "2497"
click at [610, 202] on select "(1) [GEOGRAPHIC_DATA] Area Homeless Shelter (T1, 15) (1) Jubilee Partners (T1, …" at bounding box center [694, 219] width 168 height 34
click at [291, 356] on button "Filter" at bounding box center [299, 354] width 71 height 34
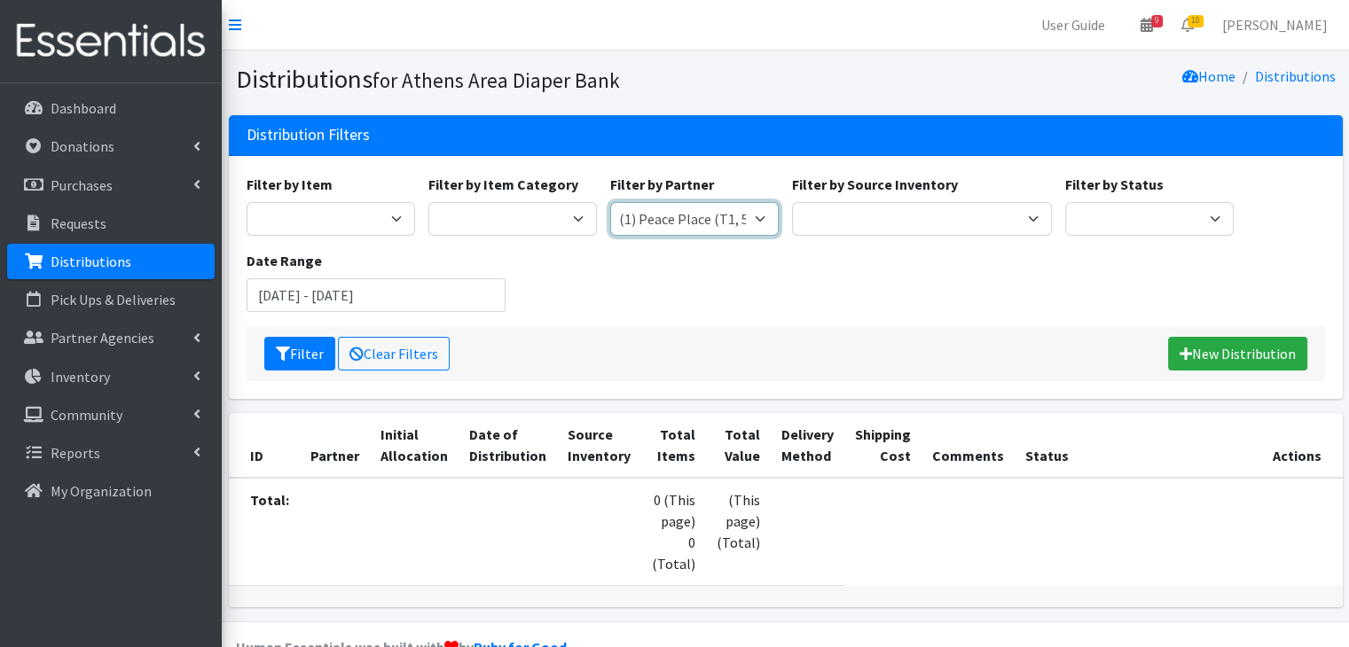
click at [725, 214] on select "(1) [GEOGRAPHIC_DATA] Area Homeless Shelter (T1, 15) (1) Jubilee Partners (T1, …" at bounding box center [694, 219] width 168 height 34
select select "6545"
click at [610, 202] on select "(1) [GEOGRAPHIC_DATA] Area Homeless Shelter (T1, 15) (1) Jubilee Partners (T1, …" at bounding box center [694, 219] width 168 height 34
click at [298, 354] on button "Filter" at bounding box center [299, 354] width 71 height 34
